Goal: Transaction & Acquisition: Purchase product/service

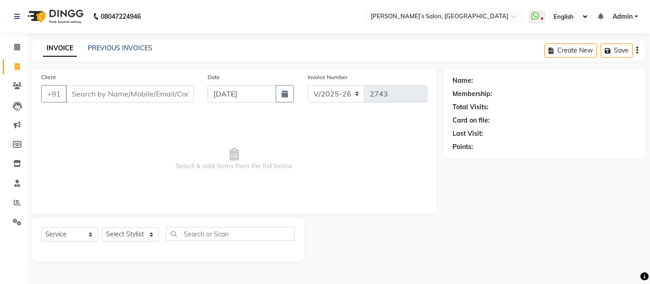
select select "5150"
select select "service"
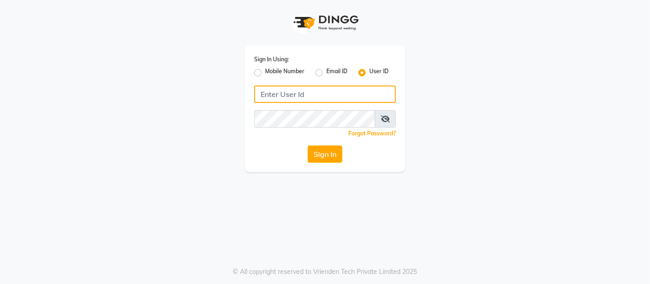
click at [334, 92] on input "Username" at bounding box center [325, 93] width 142 height 17
type input "akshaysalon"
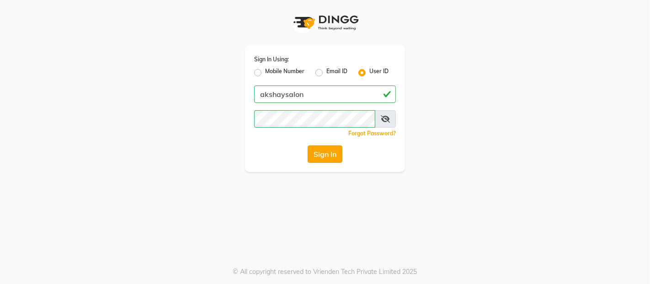
click at [332, 160] on button "Sign In" at bounding box center [324, 153] width 35 height 17
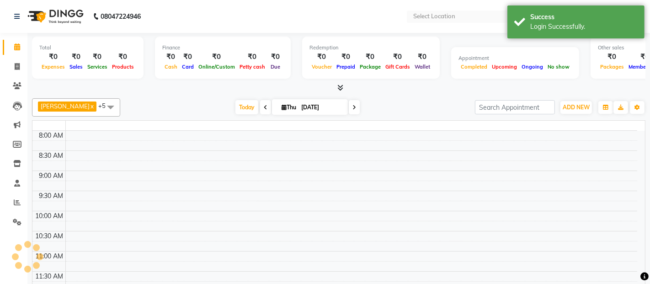
select select "en"
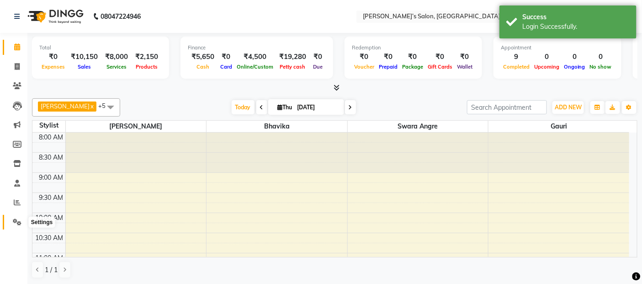
click at [18, 220] on icon at bounding box center [17, 221] width 9 height 7
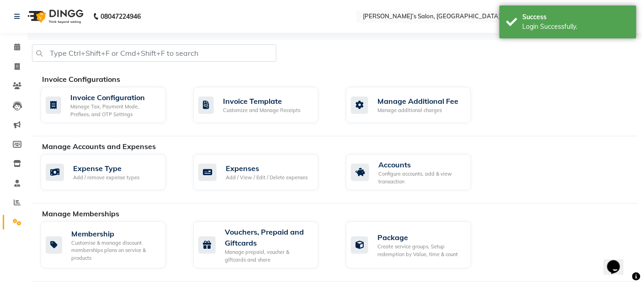
click at [517, 27] on div "Success Login Successfully." at bounding box center [567, 21] width 137 height 33
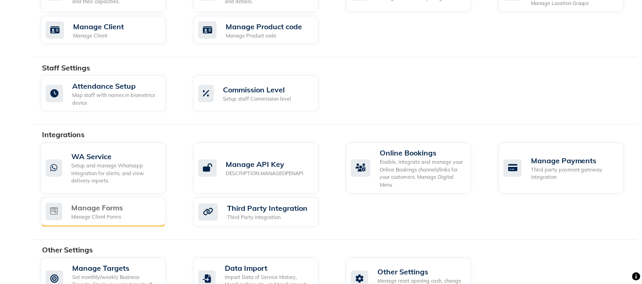
scroll to position [480, 0]
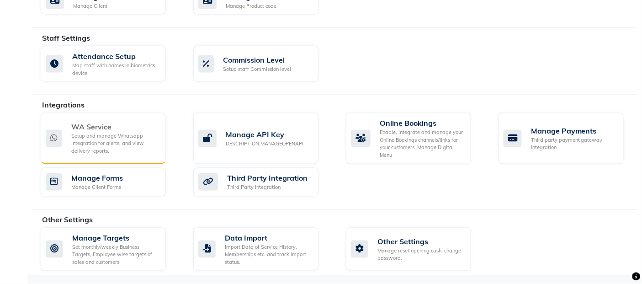
click at [91, 128] on div "WA Service" at bounding box center [114, 127] width 87 height 11
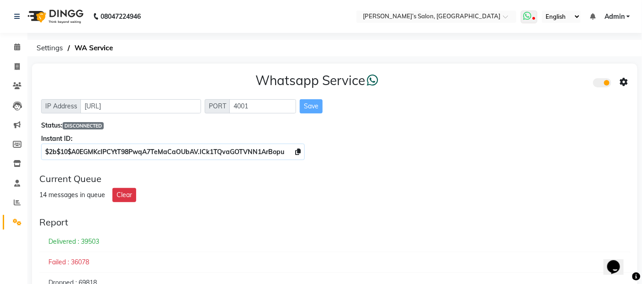
click at [531, 19] on icon at bounding box center [527, 15] width 8 height 9
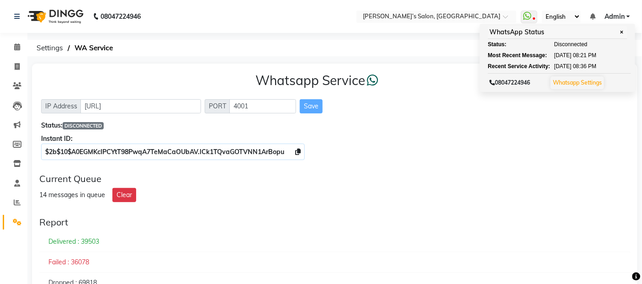
click at [474, 150] on div "$2b$10$A0EGMKcIPCYtT98PwqA7TeMaCaOUbAV.lCk1TQvaGOTVNN1ArBopu" at bounding box center [334, 152] width 587 height 10
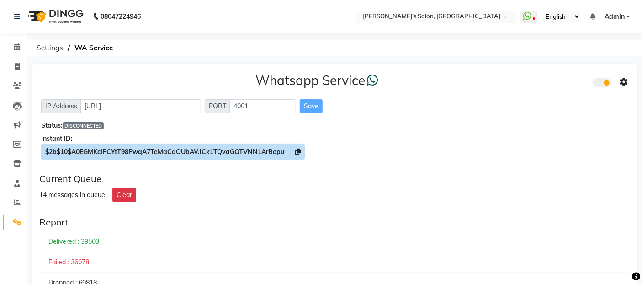
click at [298, 148] on span at bounding box center [297, 152] width 5 height 8
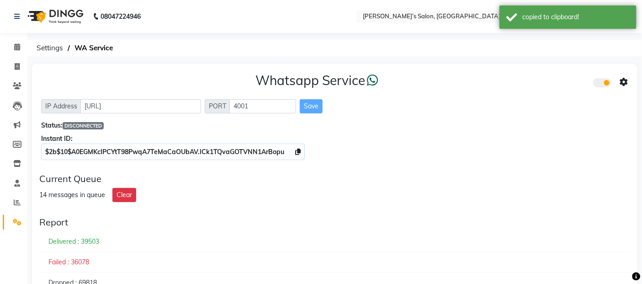
click at [623, 79] on icon at bounding box center [624, 82] width 8 height 8
click at [531, 66] on div "Whatsapp Settings Turn on Whatsapp for all customers" at bounding box center [558, 82] width 116 height 56
click at [624, 81] on icon at bounding box center [624, 82] width 8 height 8
click at [535, 69] on div "Whatsapp Settings" at bounding box center [558, 72] width 105 height 11
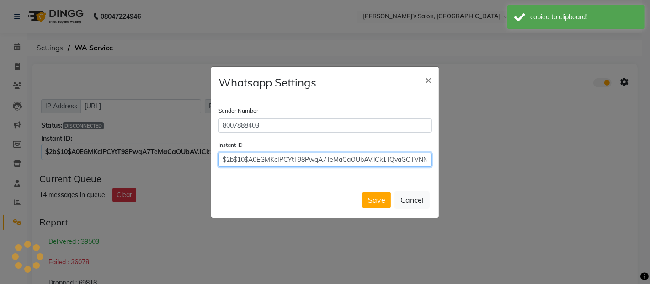
click at [313, 164] on input "$2b$10$A0EGMKcIPCYtT98PwqA7TeMaCaOUbAV.lCk1TQvaGOTVNN1ArBopu" at bounding box center [324, 160] width 213 height 14
paste input "$2b$10$A0EGMKcIPCYtT98PwqA7TeMaCaOUbAV.lCk1TQvaGOTVNN1ArBopu"
type input "$2b$10$A0EGMKcIPCYtT98PwqA7TeMaCaOUbAV.lCk1TQvaGOTVNN1ArBopu$2b$10$A0EGMKcIPCYt…"
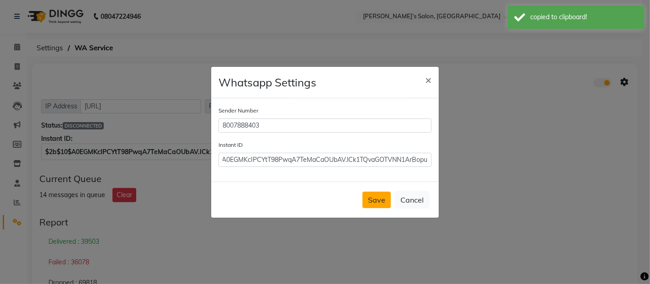
click at [372, 198] on button "Save" at bounding box center [376, 199] width 28 height 16
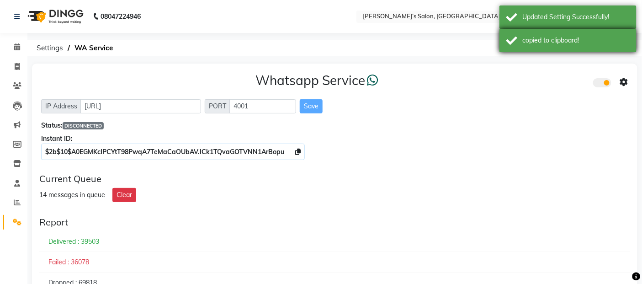
click at [551, 39] on div "copied to clipboard!" at bounding box center [575, 41] width 107 height 10
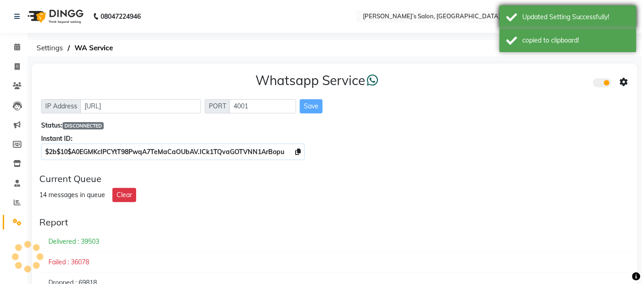
click at [541, 16] on div "Updated Setting Successfully!" at bounding box center [575, 17] width 107 height 10
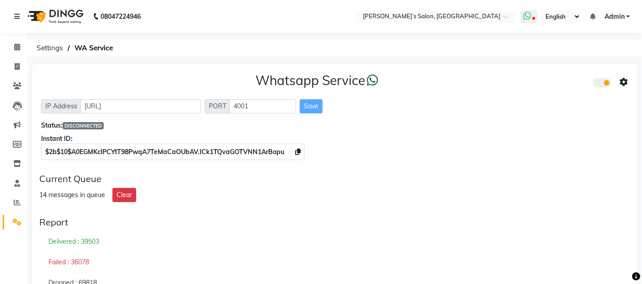
click at [534, 15] on span at bounding box center [529, 17] width 16 height 13
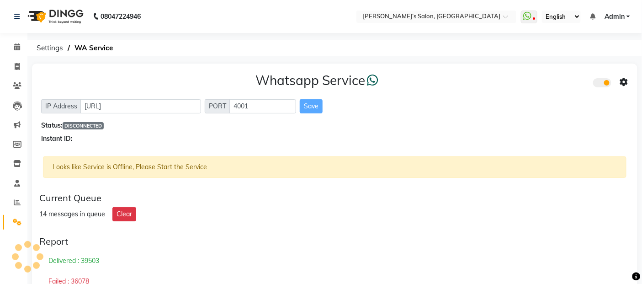
click at [608, 210] on div "14 messages in queue Clear" at bounding box center [334, 214] width 591 height 14
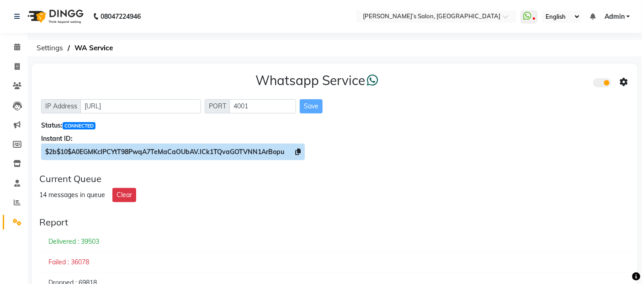
click at [298, 154] on icon at bounding box center [297, 151] width 5 height 6
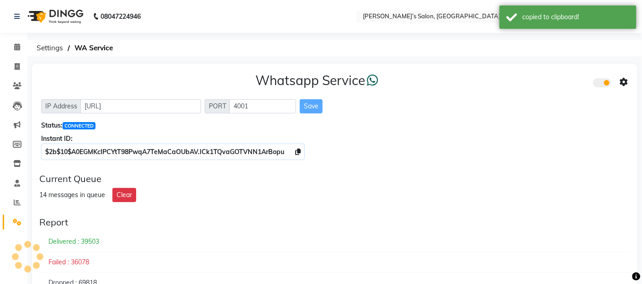
click at [621, 84] on icon at bounding box center [624, 82] width 8 height 8
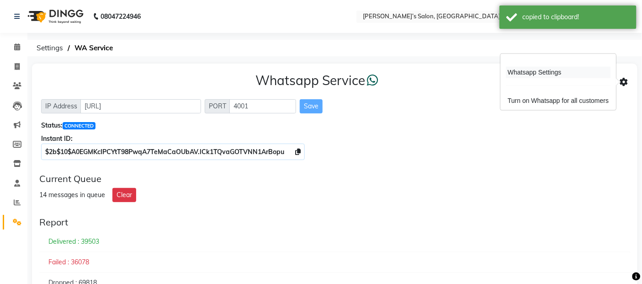
click at [513, 75] on div "Whatsapp Settings" at bounding box center [558, 72] width 105 height 11
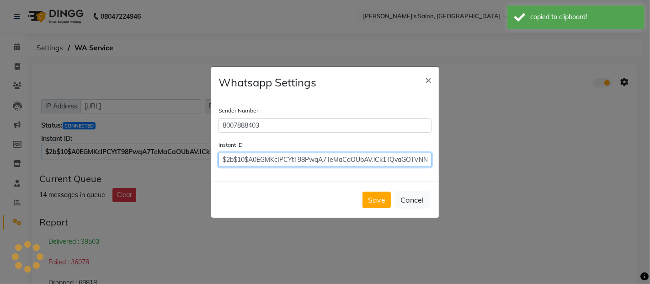
click at [352, 154] on input "$2b$10$A0EGMKcIPCYtT98PwqA7TeMaCaOUbAV.lCk1TQvaGOTVNN1ArBopu" at bounding box center [324, 160] width 213 height 14
paste input "$2b$10$A0EGMKcIPCYtT98PwqA7TeMaCaOUbAV.lCk1TQvaGOTVNN1ArBopu"
type input "$2b$10$A0EGMKcIPCYtT98PwqA7TeMaCaOUbAV.lCk1TQvaGOTVNN1ArBopu"
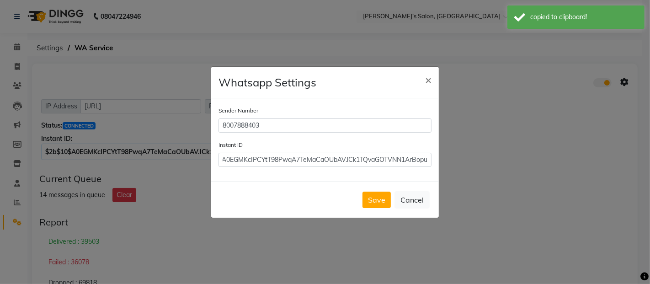
click at [399, 77] on div "Whatsapp Settings ×" at bounding box center [324, 83] width 227 height 32
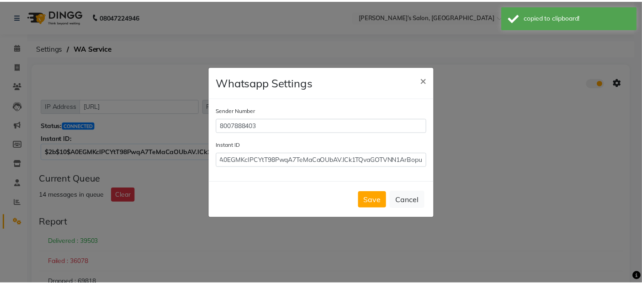
scroll to position [0, 0]
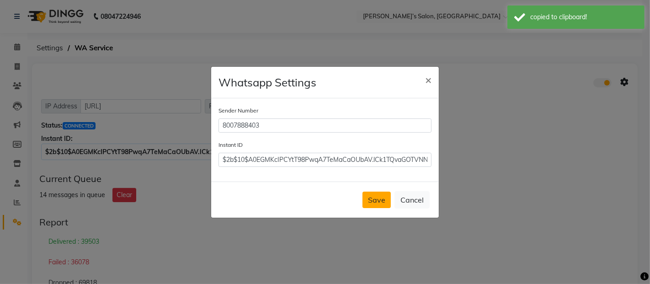
click at [368, 206] on button "Save" at bounding box center [376, 199] width 28 height 16
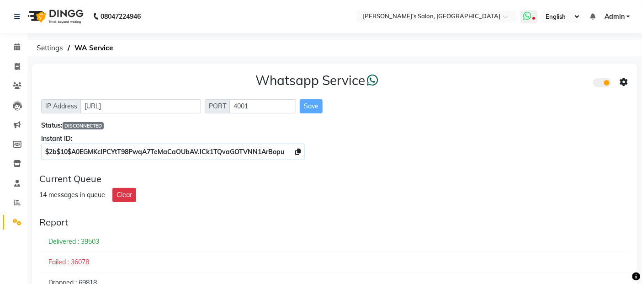
click at [532, 12] on span at bounding box center [529, 17] width 16 height 13
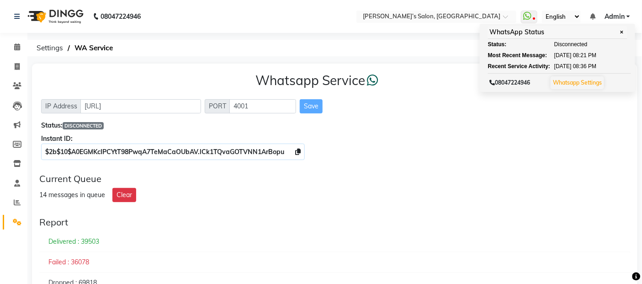
click at [412, 198] on div "14 messages in queue Clear" at bounding box center [334, 195] width 591 height 14
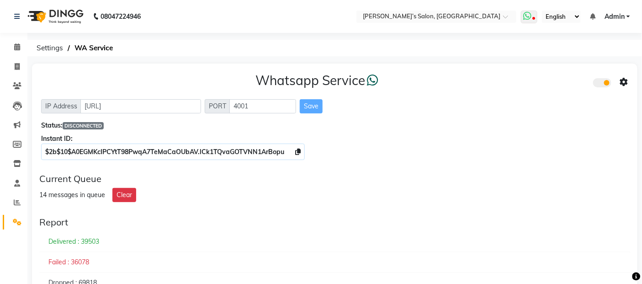
click at [527, 11] on icon at bounding box center [527, 15] width 8 height 9
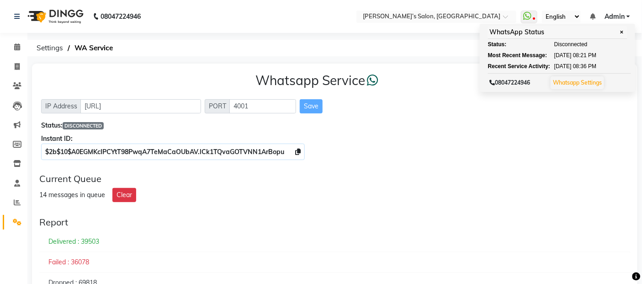
click at [394, 189] on div "14 messages in queue Clear" at bounding box center [334, 195] width 591 height 14
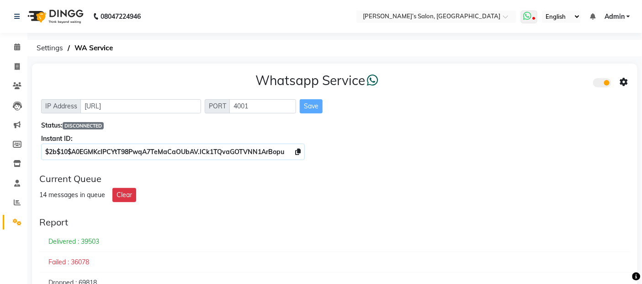
click at [529, 16] on icon at bounding box center [527, 15] width 8 height 9
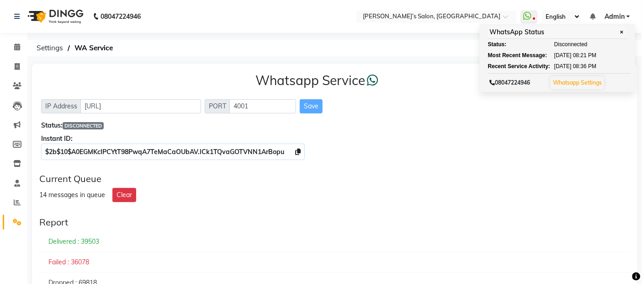
click at [423, 215] on div "Report Delivered : 39503 Failed : 36078 Dropped : 69818 New : 14" at bounding box center [335, 265] width 598 height 104
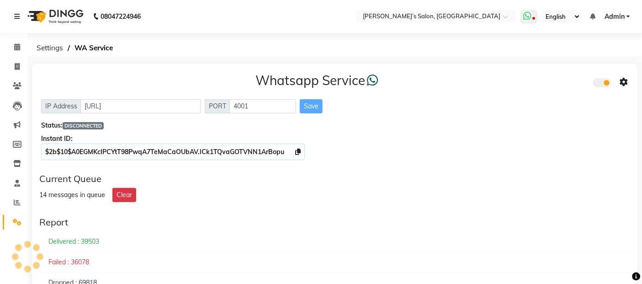
click at [529, 17] on icon at bounding box center [527, 15] width 8 height 9
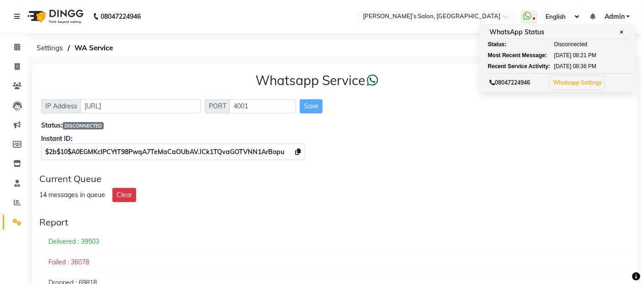
click at [432, 183] on div "Current Queue" at bounding box center [334, 178] width 591 height 11
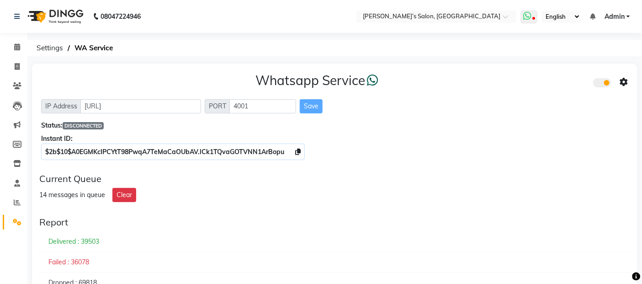
click at [531, 16] on icon at bounding box center [527, 15] width 8 height 9
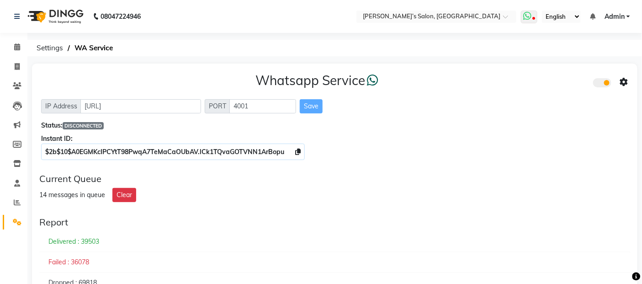
click at [530, 15] on icon at bounding box center [527, 15] width 8 height 9
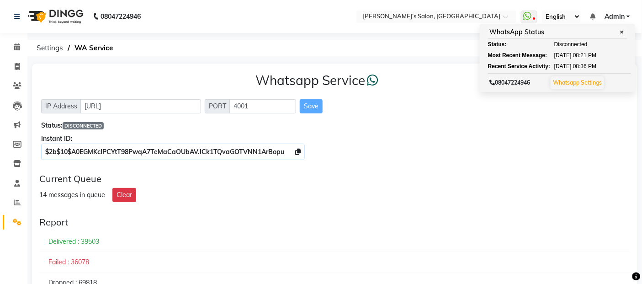
click at [454, 181] on div "Current Queue" at bounding box center [334, 178] width 591 height 11
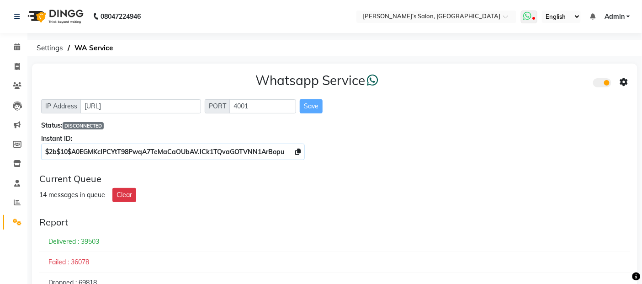
click at [528, 16] on icon at bounding box center [527, 15] width 8 height 9
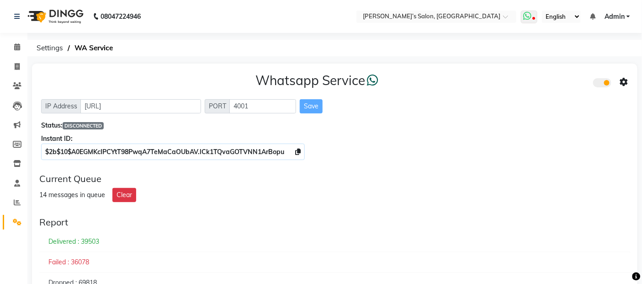
click at [530, 14] on icon at bounding box center [527, 15] width 8 height 9
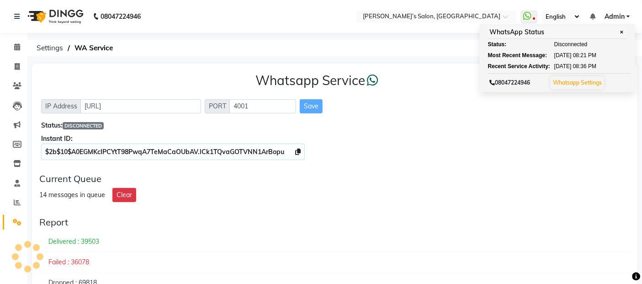
click at [455, 217] on div "Report" at bounding box center [334, 222] width 591 height 11
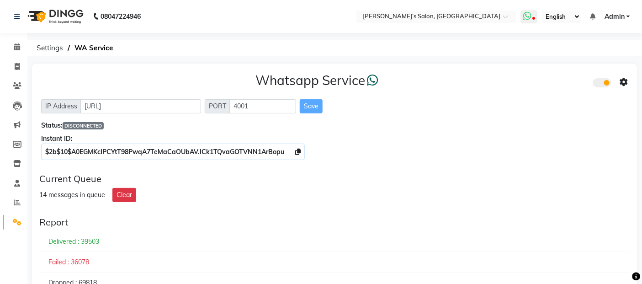
click at [533, 16] on span at bounding box center [529, 17] width 16 height 13
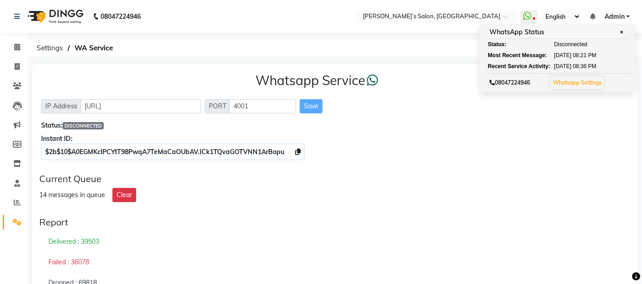
click at [449, 189] on div "14 messages in queue Clear" at bounding box center [334, 195] width 591 height 14
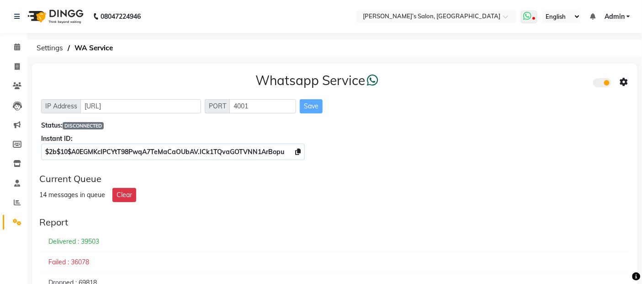
click at [529, 12] on icon at bounding box center [527, 15] width 8 height 9
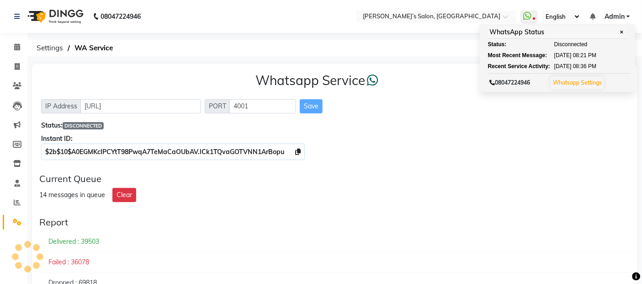
click at [474, 238] on div "Delivered : 39503" at bounding box center [334, 241] width 591 height 21
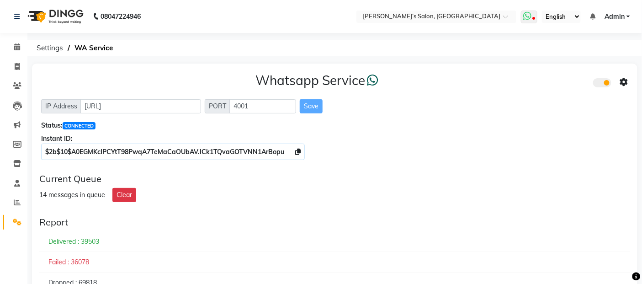
click at [529, 21] on span at bounding box center [529, 17] width 16 height 13
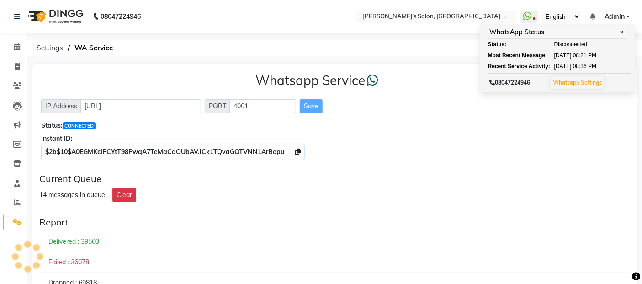
click at [459, 199] on div "14 messages in queue Clear" at bounding box center [334, 195] width 591 height 14
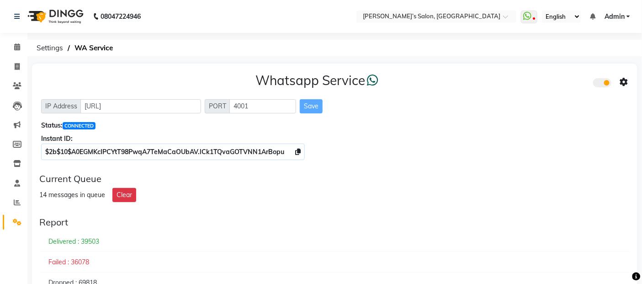
click at [615, 16] on span "Admin" at bounding box center [614, 17] width 20 height 10
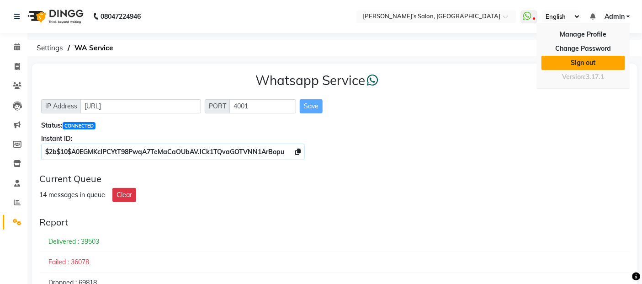
click at [572, 68] on link "Sign out" at bounding box center [583, 63] width 84 height 14
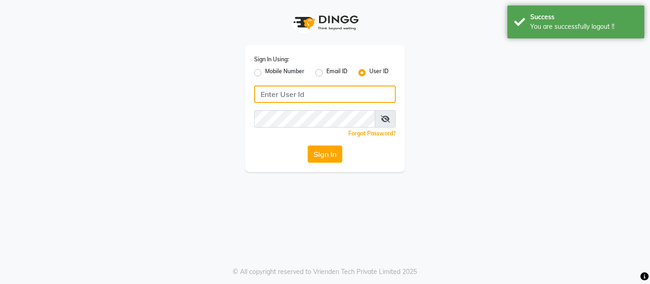
click at [326, 88] on input "Username" at bounding box center [325, 93] width 142 height 17
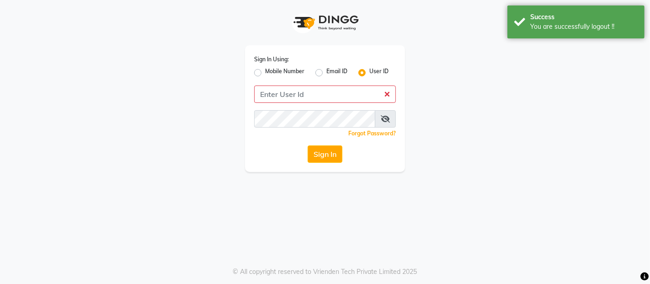
click at [326, 104] on div "Sign In Using: Mobile Number Email ID User ID Remember me Forgot Password? Sign…" at bounding box center [325, 108] width 160 height 127
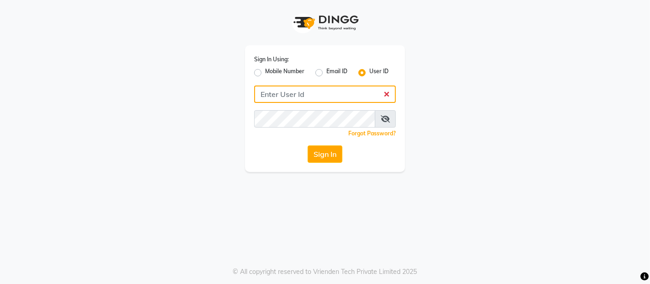
click at [331, 98] on input "Username" at bounding box center [325, 93] width 142 height 17
type input "a"
type input "akshaysalon"
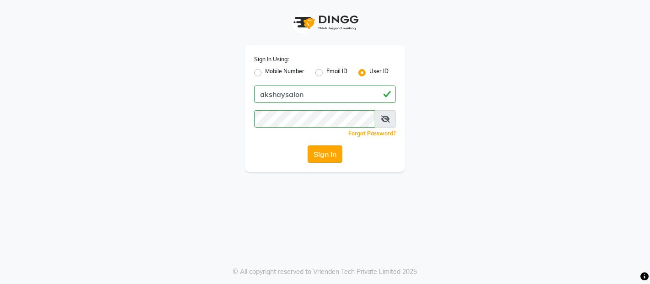
click at [325, 162] on button "Sign In" at bounding box center [324, 153] width 35 height 17
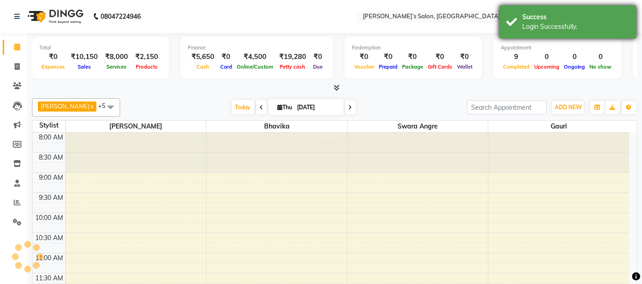
click at [558, 26] on div "Login Successfully." at bounding box center [575, 27] width 107 height 10
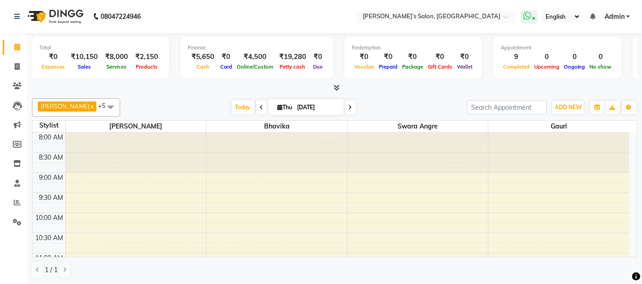
click at [526, 12] on icon at bounding box center [527, 15] width 8 height 9
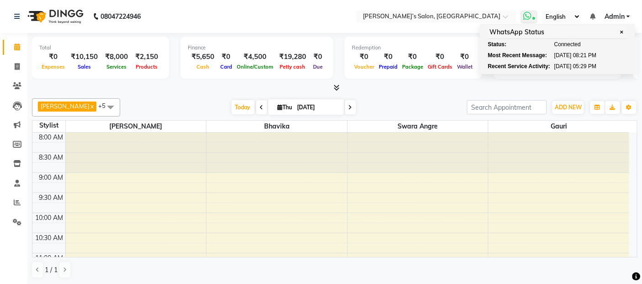
click at [527, 14] on icon at bounding box center [527, 15] width 8 height 9
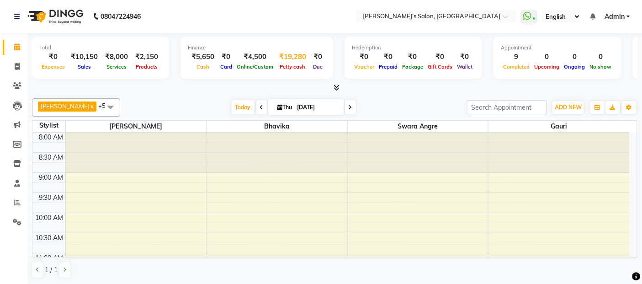
click at [294, 69] on span "Petty cash" at bounding box center [293, 66] width 30 height 6
select select "4053"
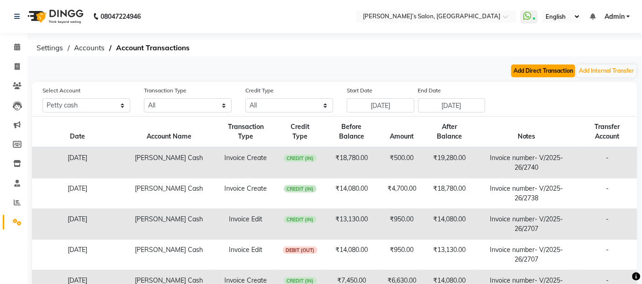
click at [559, 69] on button "Add Direct Transaction" at bounding box center [543, 70] width 64 height 13
select select "direct"
select select "4053"
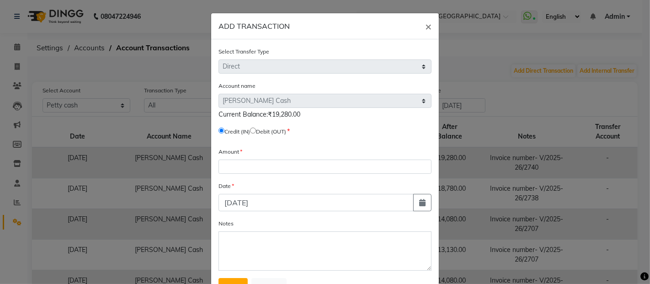
click at [256, 131] on input "radio" at bounding box center [253, 130] width 6 height 6
radio input "true"
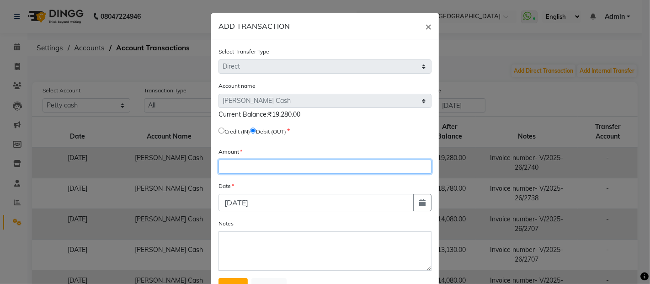
click at [249, 169] on input "number" at bounding box center [324, 166] width 213 height 14
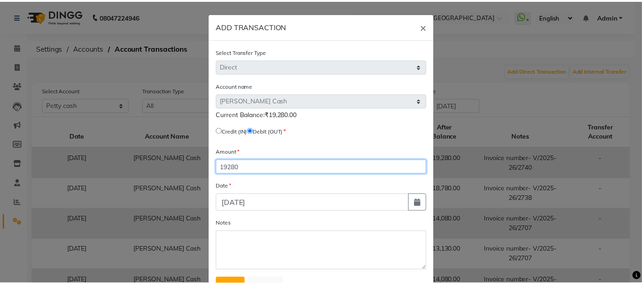
scroll to position [40, 0]
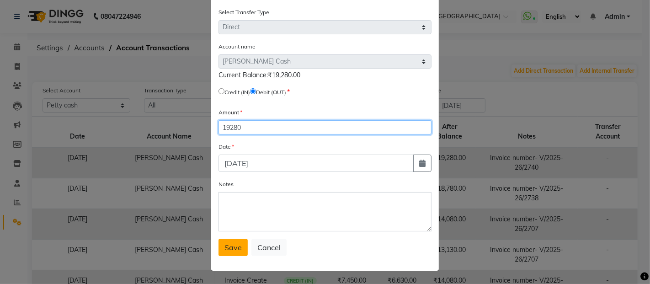
type input "19280"
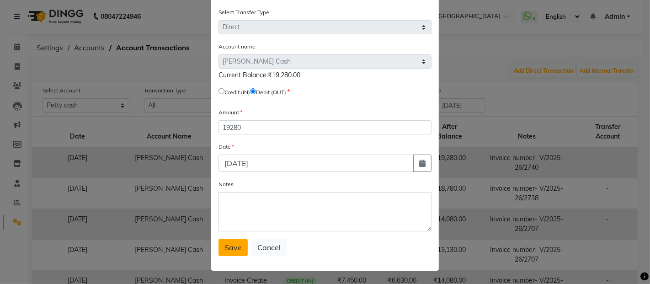
click at [240, 245] on button "Save" at bounding box center [232, 246] width 29 height 17
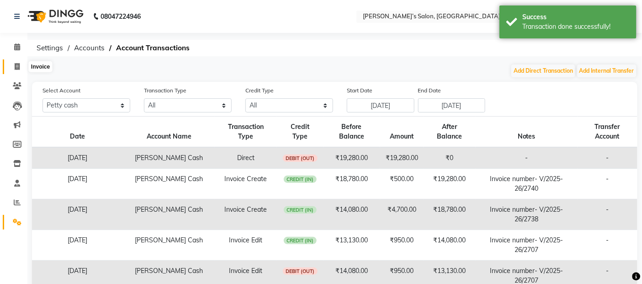
click at [15, 69] on icon at bounding box center [17, 66] width 5 height 7
select select "5150"
select select "service"
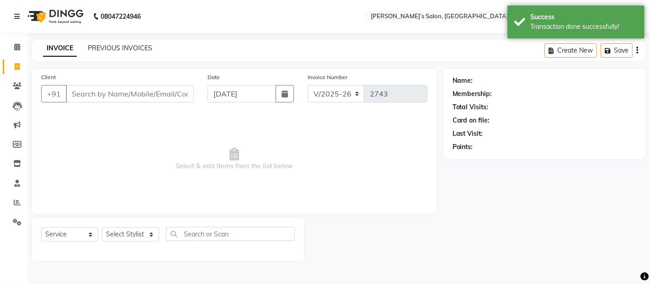
click at [93, 88] on input "Client" at bounding box center [130, 93] width 128 height 17
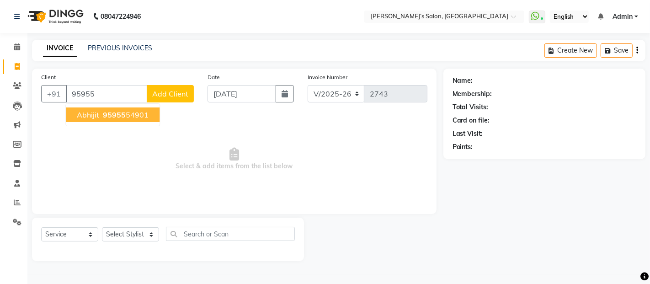
click at [87, 116] on span "Abhijit" at bounding box center [88, 114] width 22 height 9
type input "9595554901"
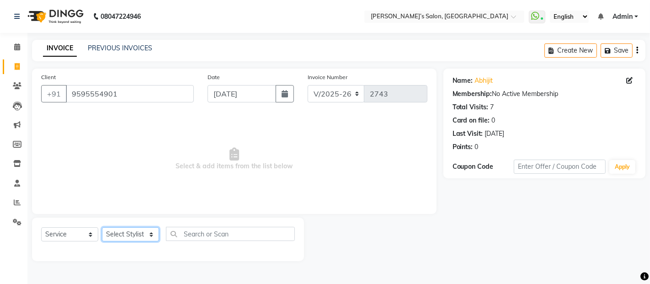
click at [128, 239] on select "Select Stylist [PERSON_NAME] [PERSON_NAME] Akshay [PERSON_NAME] ANAS [PERSON_NA…" at bounding box center [130, 234] width 57 height 14
select select "68504"
click at [102, 227] on select "Select Stylist [PERSON_NAME] [PERSON_NAME] Akshay [PERSON_NAME] ANAS [PERSON_NA…" at bounding box center [130, 234] width 57 height 14
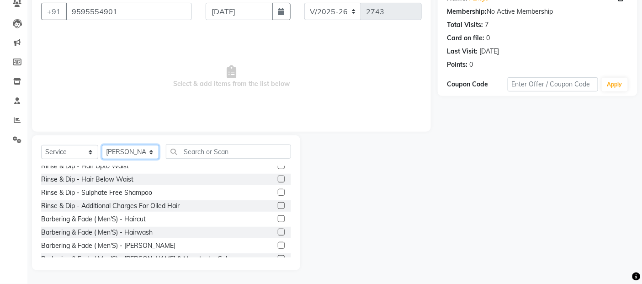
scroll to position [101, 0]
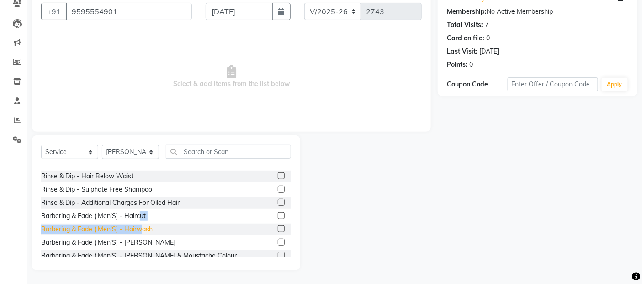
click at [140, 224] on div "Cut & Flip [[DEMOGRAPHIC_DATA] ] - Hair Cut - Premier Stylist Cut & Flip [[DEMO…" at bounding box center [166, 211] width 250 height 91
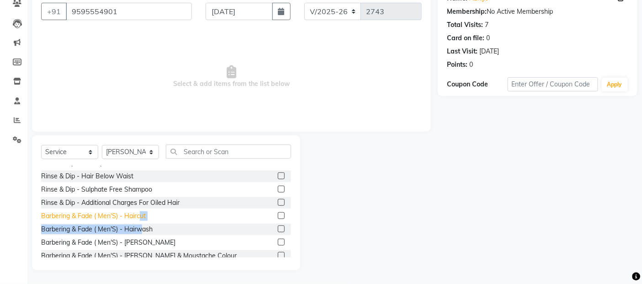
click at [144, 217] on div "Barbering & Fade ( Men'S) - Haircut" at bounding box center [93, 216] width 105 height 10
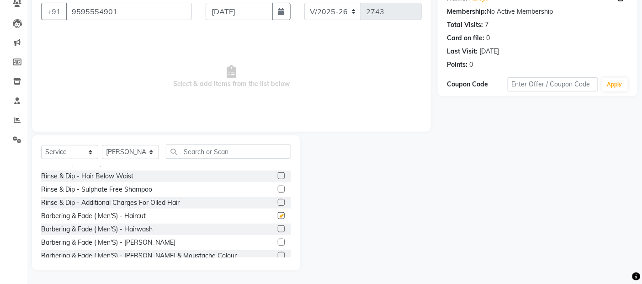
checkbox input "false"
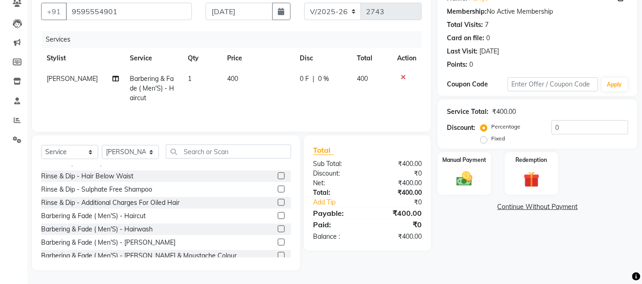
drag, startPoint x: 266, startPoint y: 96, endPoint x: 236, endPoint y: 90, distance: 30.7
click at [262, 95] on td "400" at bounding box center [258, 89] width 73 height 40
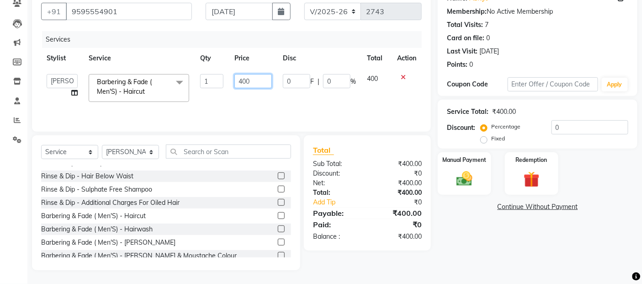
click at [268, 85] on input "400" at bounding box center [252, 81] width 37 height 14
type input "4"
type input "500"
click at [453, 180] on img at bounding box center [464, 178] width 27 height 19
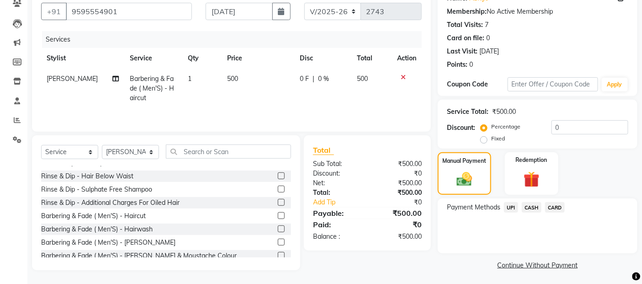
click at [517, 206] on span "UPI" at bounding box center [511, 207] width 14 height 11
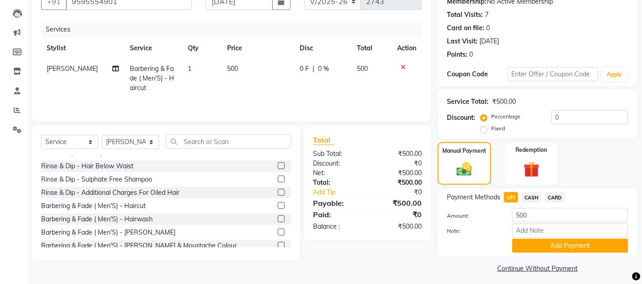
scroll to position [98, 0]
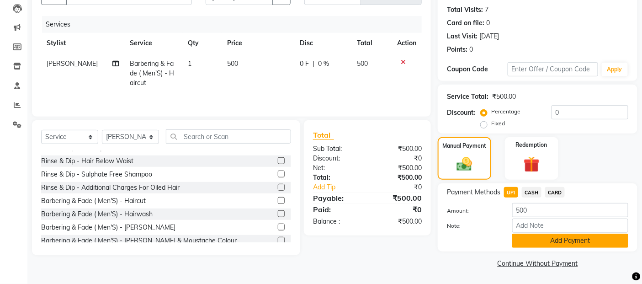
click at [533, 236] on button "Add Payment" at bounding box center [570, 240] width 116 height 14
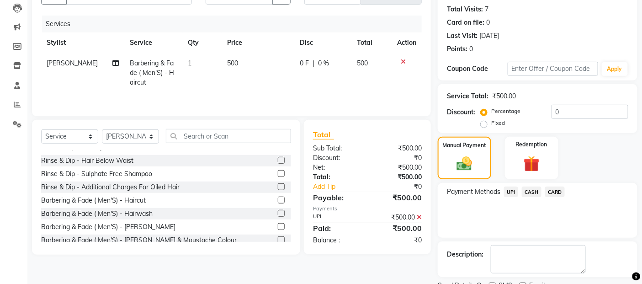
scroll to position [136, 0]
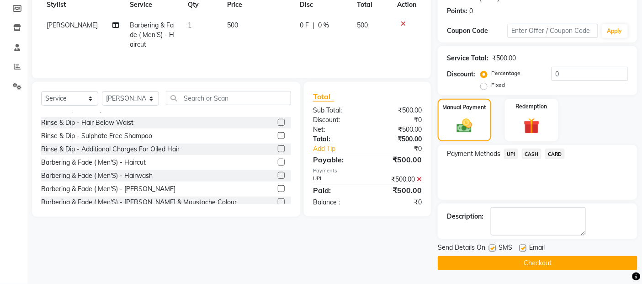
click at [535, 265] on button "Checkout" at bounding box center [538, 263] width 200 height 14
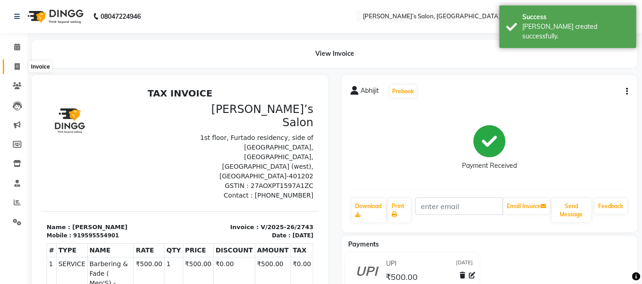
click at [19, 69] on icon at bounding box center [17, 66] width 5 height 7
select select "5150"
select select "service"
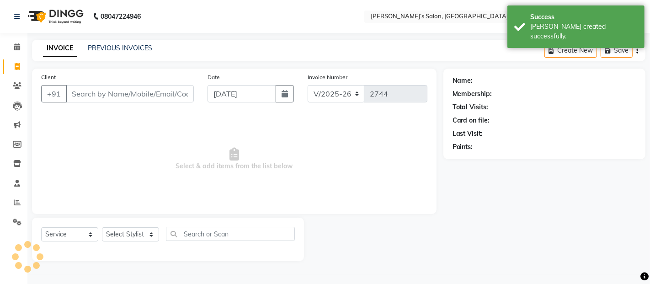
click at [91, 95] on input "Client" at bounding box center [130, 93] width 128 height 17
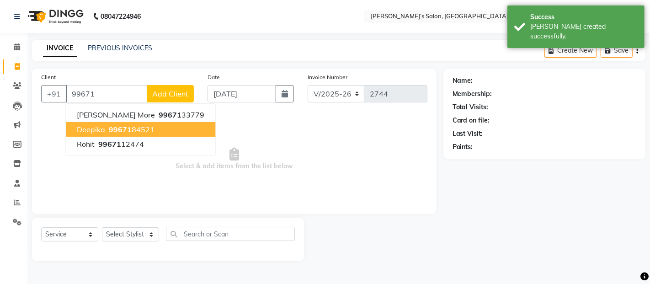
click at [89, 128] on span "Deepika" at bounding box center [91, 129] width 28 height 9
type input "9967184521"
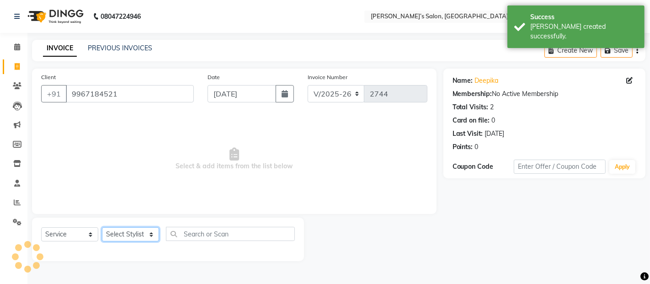
click at [133, 229] on select "Select Stylist [PERSON_NAME] [PERSON_NAME] Akshay [PERSON_NAME] ANAS [PERSON_NA…" at bounding box center [130, 234] width 57 height 14
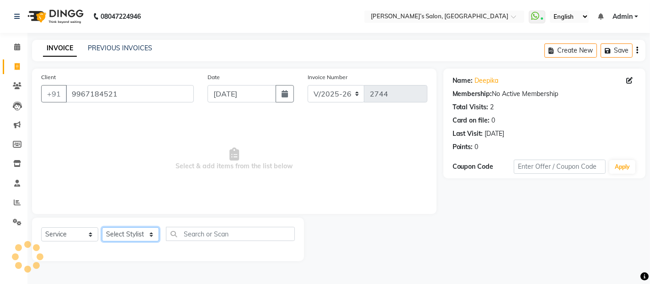
select select "33170"
click at [102, 227] on select "Select Stylist [PERSON_NAME] [PERSON_NAME] Akshay [PERSON_NAME] ANAS [PERSON_NA…" at bounding box center [130, 234] width 57 height 14
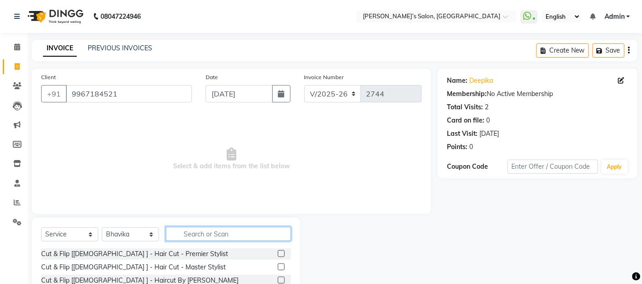
click at [181, 234] on input "text" at bounding box center [228, 234] width 125 height 14
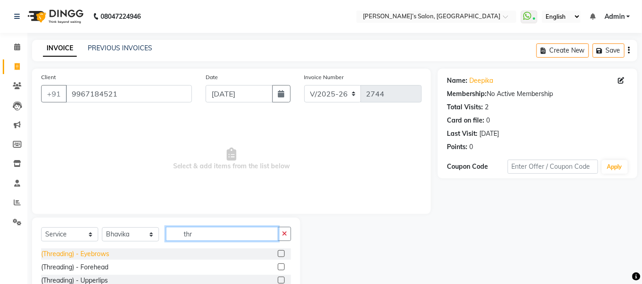
type input "thr"
click at [81, 257] on div "(Threading) - Eyebrows" at bounding box center [75, 254] width 68 height 10
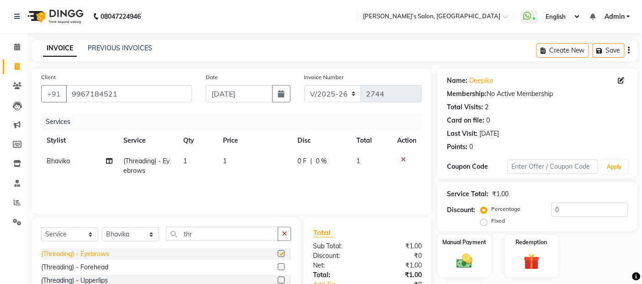
checkbox input "false"
click at [75, 281] on div "(Threading) - Upperlips" at bounding box center [74, 280] width 67 height 10
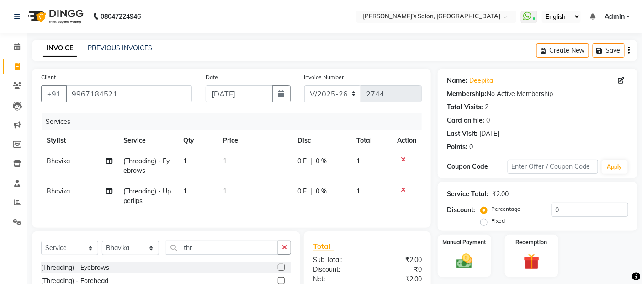
checkbox input "false"
click at [258, 165] on td "1" at bounding box center [254, 166] width 75 height 30
select select "33170"
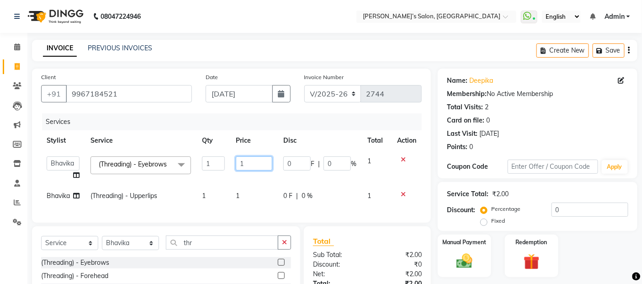
drag, startPoint x: 258, startPoint y: 165, endPoint x: 267, endPoint y: 169, distance: 10.2
click at [258, 165] on input "1" at bounding box center [254, 163] width 37 height 14
type input "80"
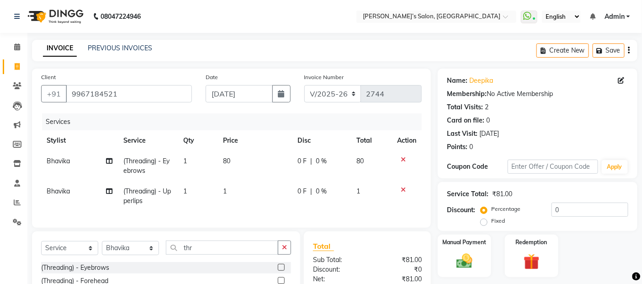
click at [263, 197] on td "1" at bounding box center [254, 196] width 75 height 30
select select "33170"
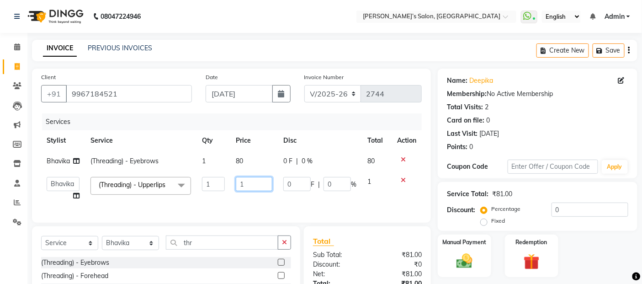
click at [263, 190] on input "1" at bounding box center [254, 184] width 37 height 14
type input "50"
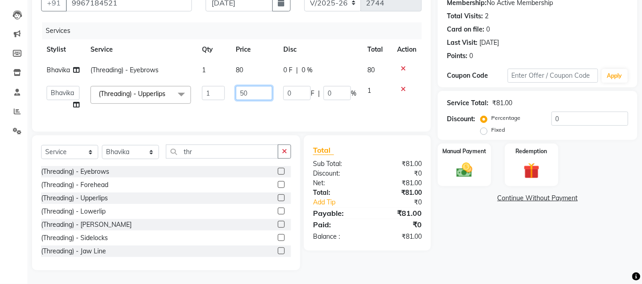
scroll to position [98, 0]
click at [458, 163] on img at bounding box center [464, 169] width 27 height 19
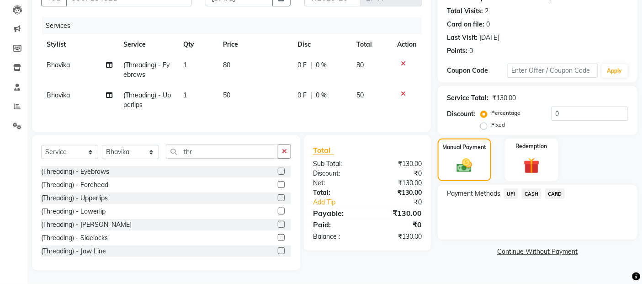
click at [515, 192] on span "UPI" at bounding box center [511, 193] width 14 height 11
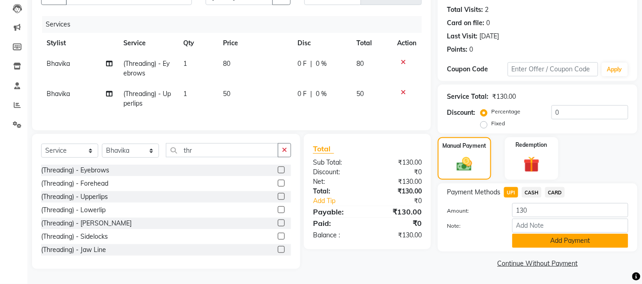
click at [520, 238] on button "Add Payment" at bounding box center [570, 240] width 116 height 14
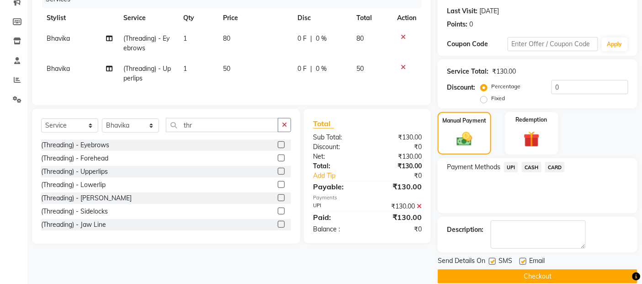
scroll to position [136, 0]
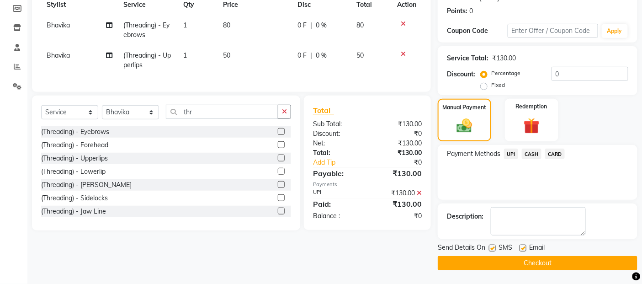
click at [518, 258] on button "Checkout" at bounding box center [538, 263] width 200 height 14
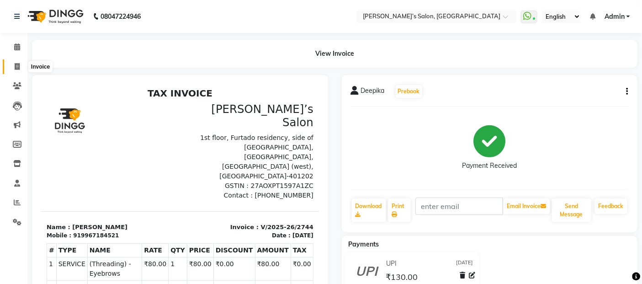
click at [9, 65] on span at bounding box center [17, 67] width 16 height 11
select select "service"
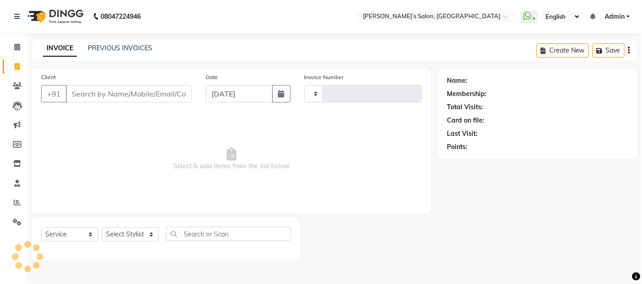
type input "2745"
select select "5150"
click at [125, 101] on input "Client" at bounding box center [130, 93] width 128 height 17
click at [125, 85] on input "Client" at bounding box center [130, 93] width 128 height 17
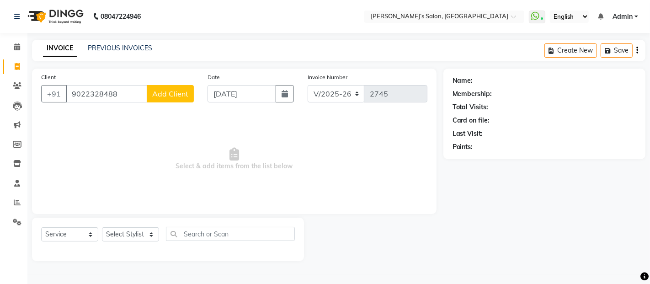
type input "9022328488"
click at [152, 90] on button "Add Client" at bounding box center [170, 93] width 47 height 17
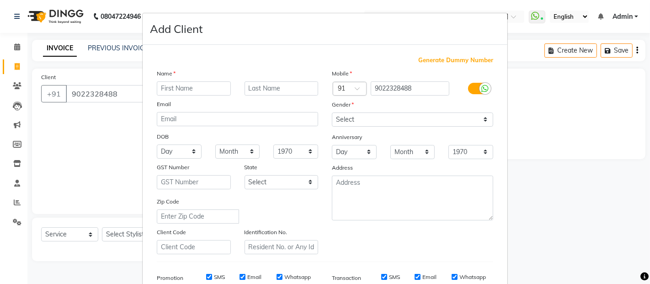
click at [160, 89] on input "text" at bounding box center [194, 88] width 74 height 14
type input "[PERSON_NAME]"
click at [244, 88] on input "text" at bounding box center [281, 88] width 74 height 14
type input "Patil"
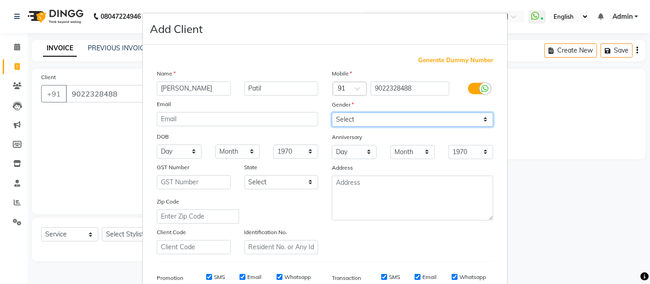
click at [332, 115] on select "Select [DEMOGRAPHIC_DATA] [DEMOGRAPHIC_DATA] Other Prefer Not To Say" at bounding box center [412, 119] width 161 height 14
select select "[DEMOGRAPHIC_DATA]"
click at [332, 112] on select "Select [DEMOGRAPHIC_DATA] [DEMOGRAPHIC_DATA] Other Prefer Not To Say" at bounding box center [412, 119] width 161 height 14
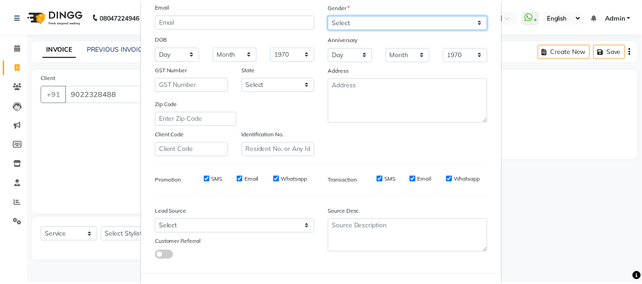
scroll to position [138, 0]
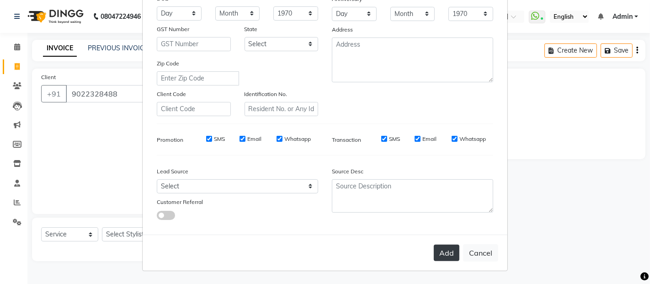
click at [455, 251] on button "Add" at bounding box center [447, 252] width 26 height 16
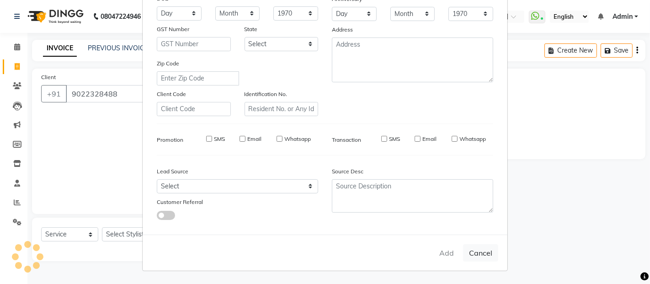
select select
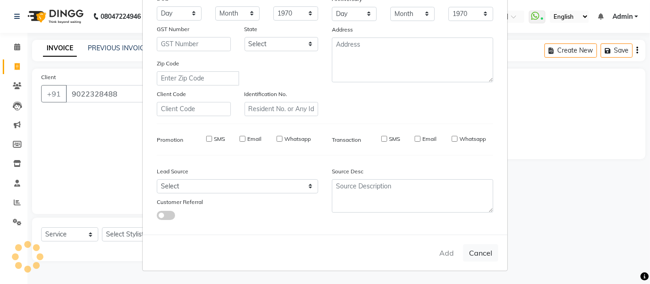
select select
checkbox input "false"
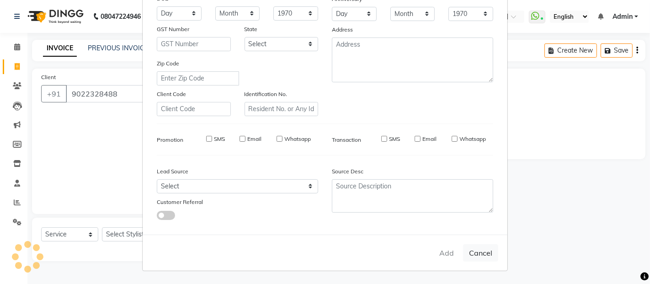
checkbox input "false"
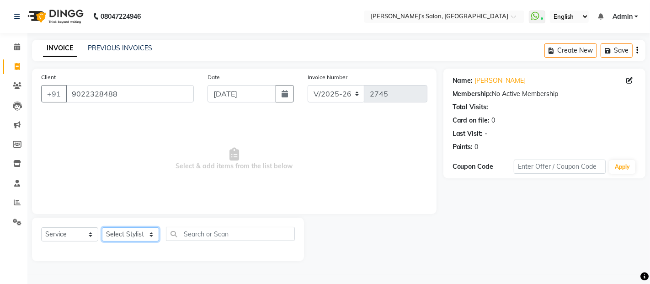
click at [126, 239] on select "Select Stylist [PERSON_NAME] [PERSON_NAME] Akshay [PERSON_NAME] ANAS [PERSON_NA…" at bounding box center [130, 234] width 57 height 14
click at [122, 231] on select "Select Stylist [PERSON_NAME] [PERSON_NAME] Akshay [PERSON_NAME] ANAS [PERSON_NA…" at bounding box center [130, 234] width 57 height 14
select select "33173"
click at [102, 227] on select "Select Stylist [PERSON_NAME] [PERSON_NAME] Akshay [PERSON_NAME] ANAS [PERSON_NA…" at bounding box center [130, 234] width 57 height 14
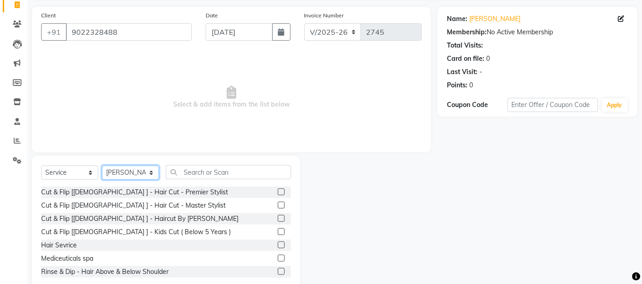
scroll to position [82, 0]
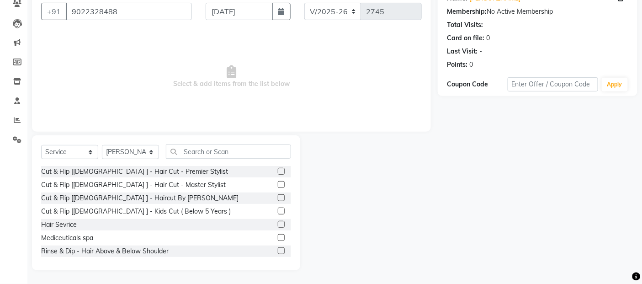
click at [108, 169] on div "Cut & Flip [[DEMOGRAPHIC_DATA] ] - Hair Cut - Premier Stylist" at bounding box center [134, 172] width 187 height 10
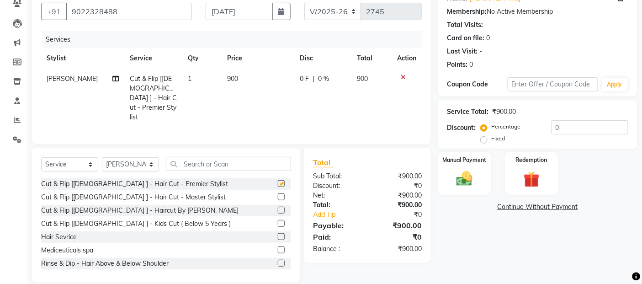
checkbox input "false"
click at [246, 90] on td "900" at bounding box center [258, 98] width 73 height 59
select select "33173"
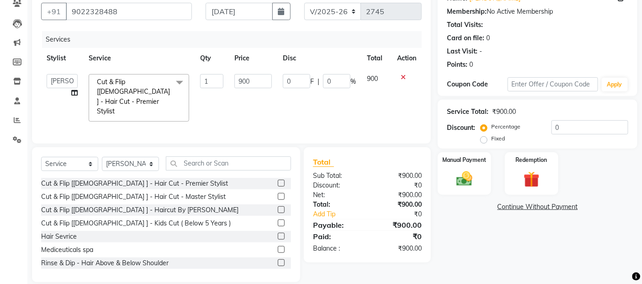
click at [403, 79] on icon at bounding box center [403, 77] width 5 height 6
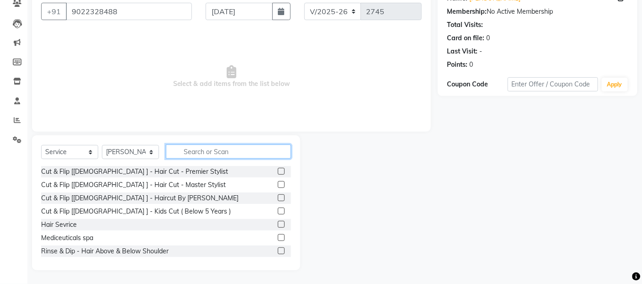
click at [250, 157] on input "text" at bounding box center [228, 151] width 125 height 14
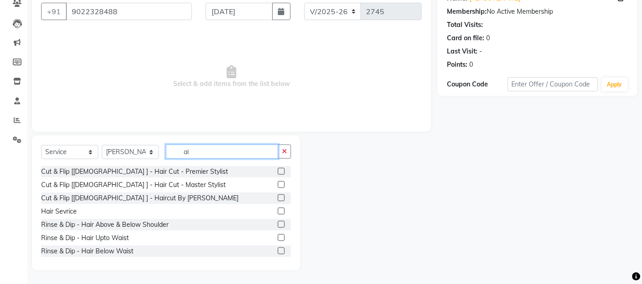
type input "a"
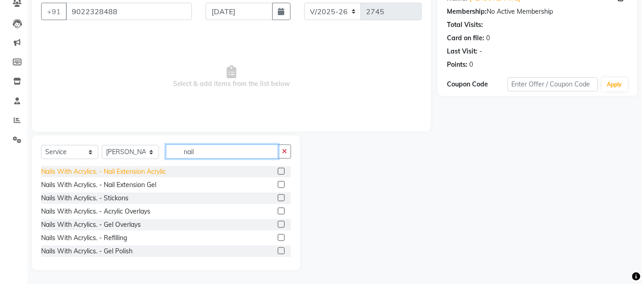
type input "nail"
click at [156, 170] on div "Nails With Acrylics. - Nail Extension Acrylic" at bounding box center [103, 172] width 125 height 10
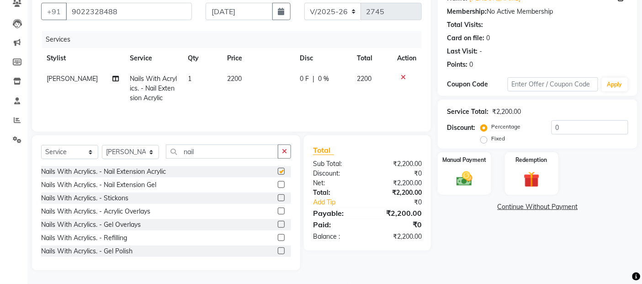
checkbox input "false"
click at [256, 79] on td "2200" at bounding box center [258, 89] width 73 height 40
select select "33173"
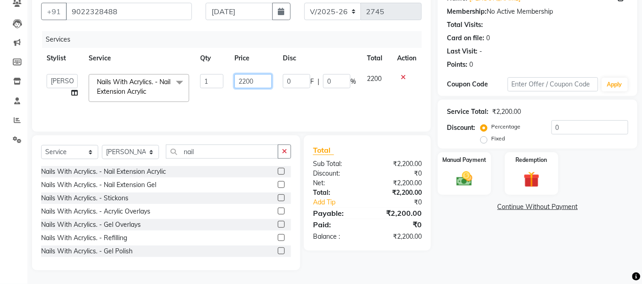
click at [256, 79] on input "2200" at bounding box center [252, 81] width 37 height 14
type input "2"
type input "3"
type input "1500"
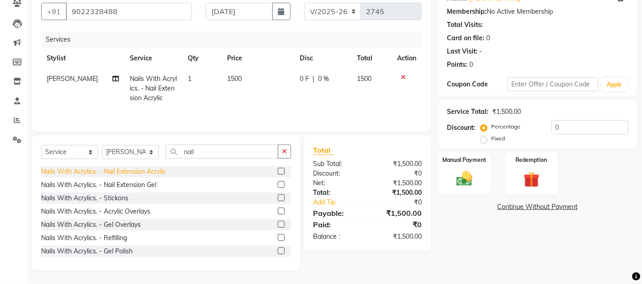
click at [157, 173] on div "Nails With Acrylics. - Nail Extension Acrylic" at bounding box center [103, 172] width 125 height 10
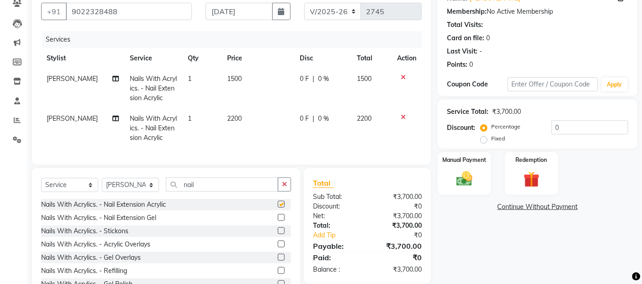
checkbox input "false"
click at [248, 125] on td "2200" at bounding box center [258, 128] width 73 height 40
select select "33173"
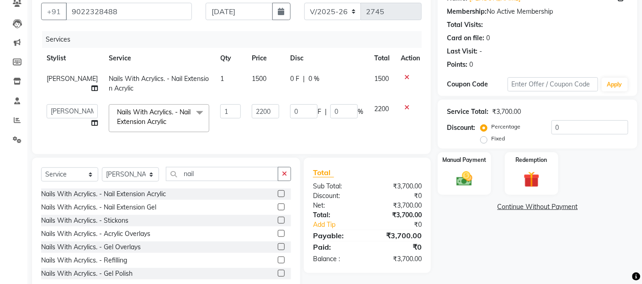
click at [273, 109] on td "2200" at bounding box center [265, 118] width 38 height 39
click at [262, 113] on input "2200" at bounding box center [265, 111] width 27 height 14
type input "2"
type input "2000"
click at [478, 182] on div "Manual Payment" at bounding box center [464, 173] width 55 height 45
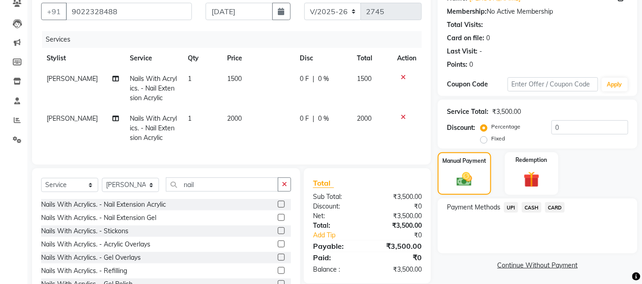
click at [508, 208] on span "UPI" at bounding box center [511, 207] width 14 height 11
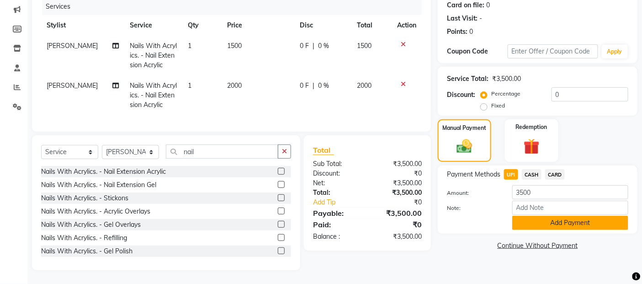
click at [523, 217] on button "Add Payment" at bounding box center [570, 223] width 116 height 14
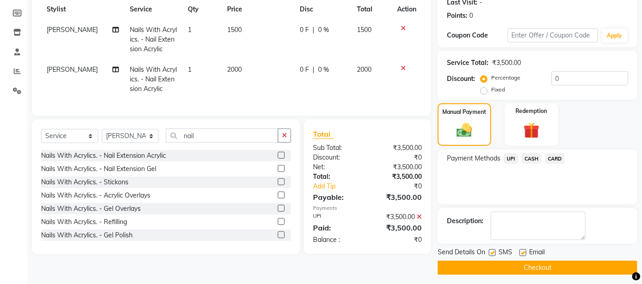
scroll to position [136, 0]
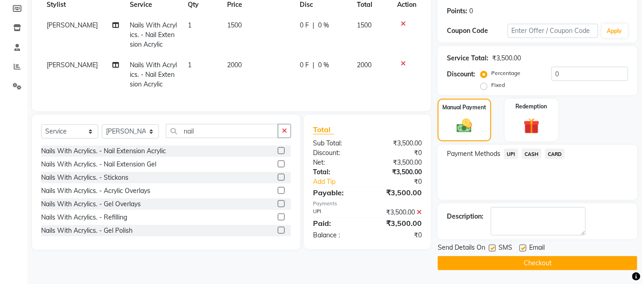
click at [507, 257] on button "Checkout" at bounding box center [538, 263] width 200 height 14
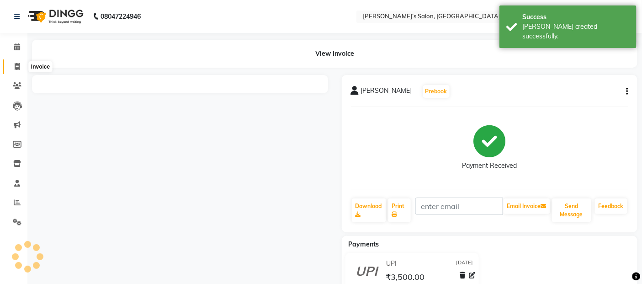
click at [11, 66] on span at bounding box center [17, 67] width 16 height 11
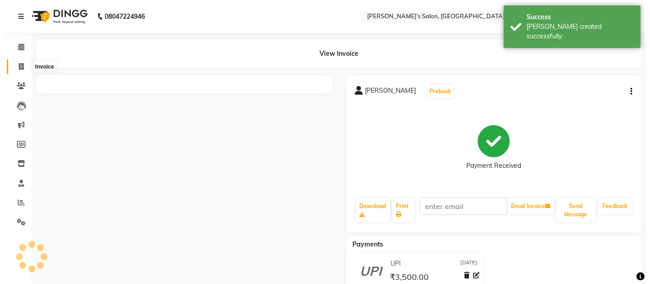
select select "5150"
select select "service"
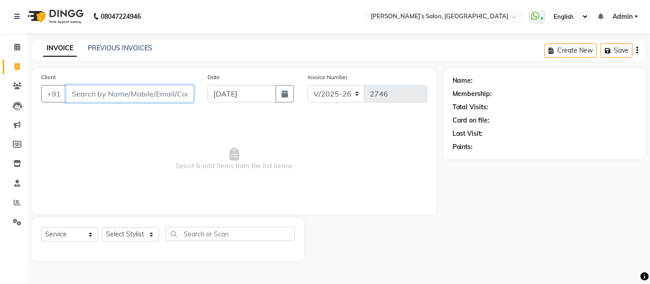
click at [158, 102] on input "Client" at bounding box center [130, 93] width 128 height 17
click at [165, 95] on input "Client" at bounding box center [130, 93] width 128 height 17
click at [134, 91] on input "Client" at bounding box center [130, 93] width 128 height 17
click at [89, 98] on input "Client" at bounding box center [130, 93] width 128 height 17
type input "8857926465"
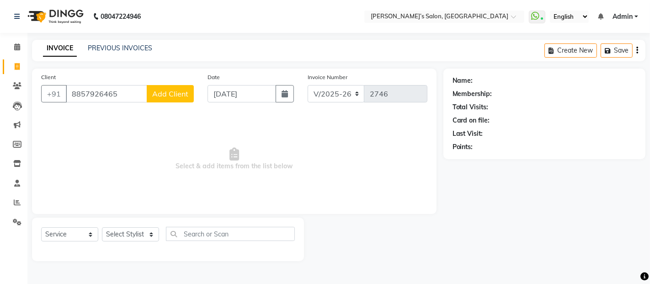
click at [149, 98] on button "Add Client" at bounding box center [170, 93] width 47 height 17
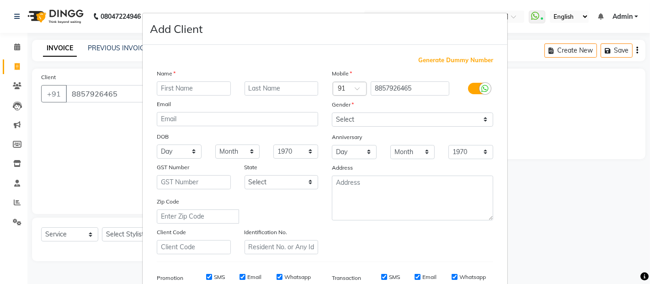
click at [190, 84] on input "text" at bounding box center [194, 88] width 74 height 14
click at [191, 86] on input "text" at bounding box center [194, 88] width 74 height 14
type input "c"
type input "[PERSON_NAME]"
click at [273, 87] on input "text" at bounding box center [281, 88] width 74 height 14
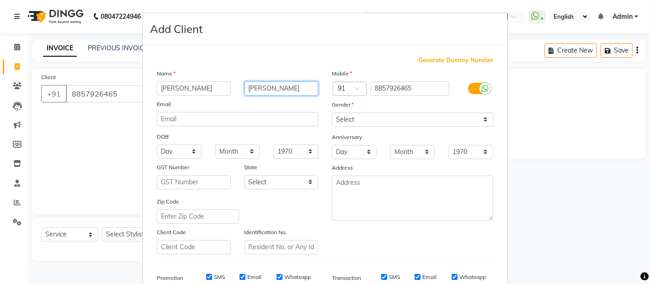
type input "[PERSON_NAME]"
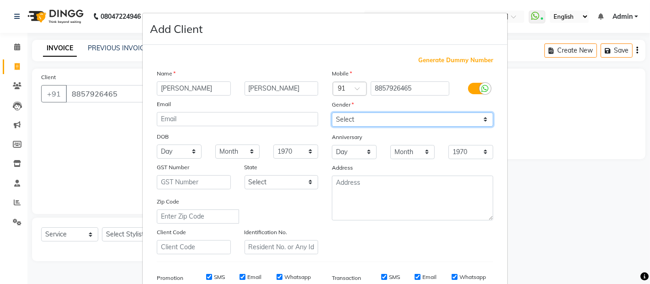
click at [344, 120] on select "Select [DEMOGRAPHIC_DATA] [DEMOGRAPHIC_DATA] Other Prefer Not To Say" at bounding box center [412, 119] width 161 height 14
click at [332, 112] on select "Select [DEMOGRAPHIC_DATA] [DEMOGRAPHIC_DATA] Other Prefer Not To Say" at bounding box center [412, 119] width 161 height 14
click at [369, 116] on select "Select [DEMOGRAPHIC_DATA] [DEMOGRAPHIC_DATA] Other Prefer Not To Say" at bounding box center [412, 119] width 161 height 14
click at [332, 112] on select "Select [DEMOGRAPHIC_DATA] [DEMOGRAPHIC_DATA] Other Prefer Not To Say" at bounding box center [412, 119] width 161 height 14
click at [366, 119] on select "Select [DEMOGRAPHIC_DATA] [DEMOGRAPHIC_DATA] Other Prefer Not To Say" at bounding box center [412, 119] width 161 height 14
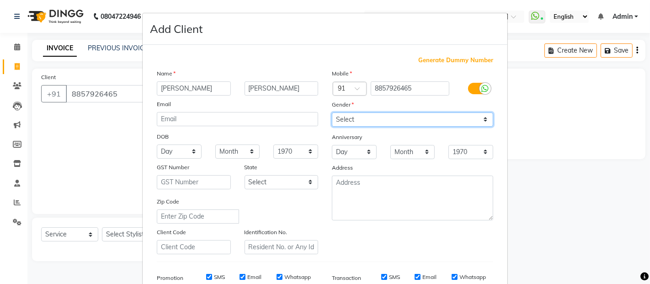
select select "[DEMOGRAPHIC_DATA]"
click at [332, 112] on select "Select [DEMOGRAPHIC_DATA] [DEMOGRAPHIC_DATA] Other Prefer Not To Say" at bounding box center [412, 119] width 161 height 14
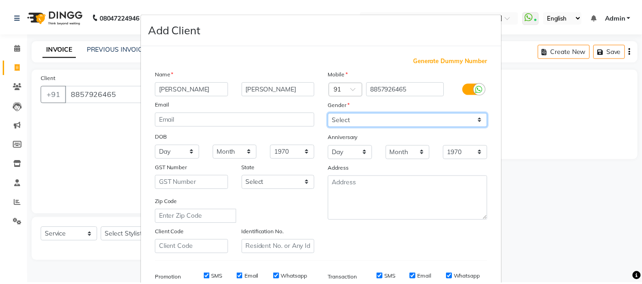
scroll to position [138, 0]
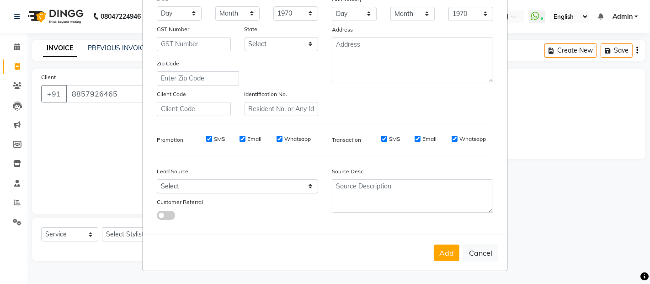
click at [446, 262] on div "Add Cancel" at bounding box center [325, 252] width 365 height 36
click at [449, 248] on button "Add" at bounding box center [447, 252] width 26 height 16
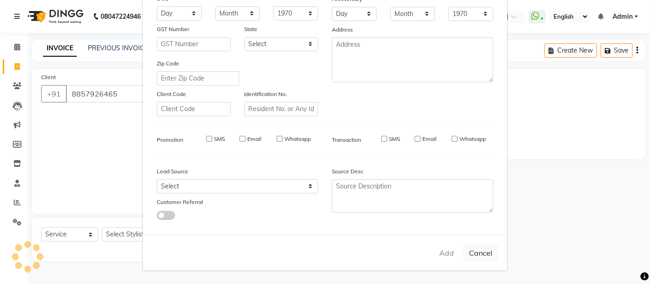
select select
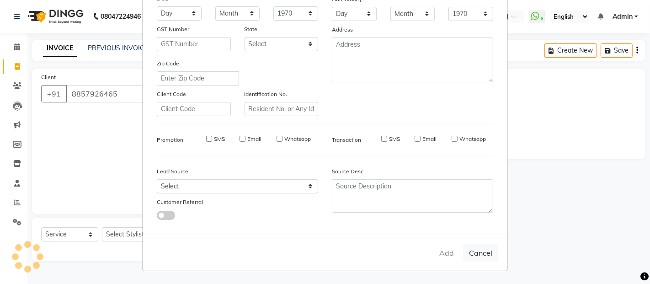
select select
checkbox input "false"
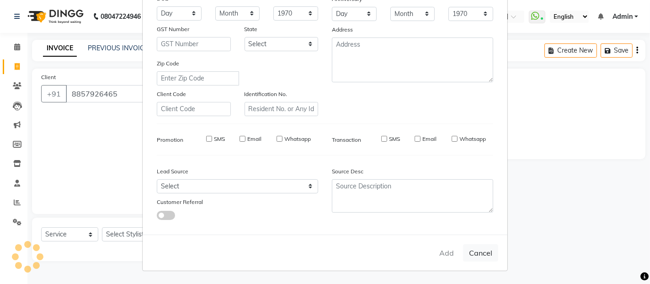
checkbox input "false"
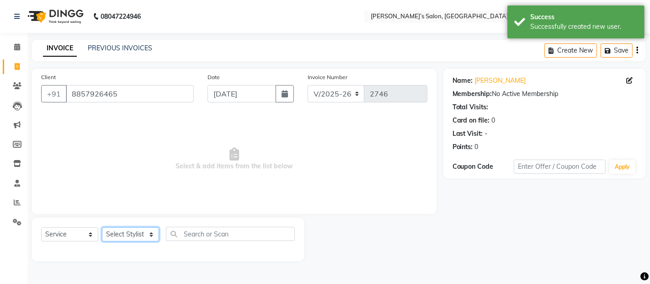
click at [139, 235] on select "Select Stylist [PERSON_NAME] [PERSON_NAME] Akshay [PERSON_NAME] ANAS [PERSON_NA…" at bounding box center [130, 234] width 57 height 14
select select "46161"
click at [102, 227] on select "Select Stylist [PERSON_NAME] [PERSON_NAME] Akshay [PERSON_NAME] ANAS [PERSON_NA…" at bounding box center [130, 234] width 57 height 14
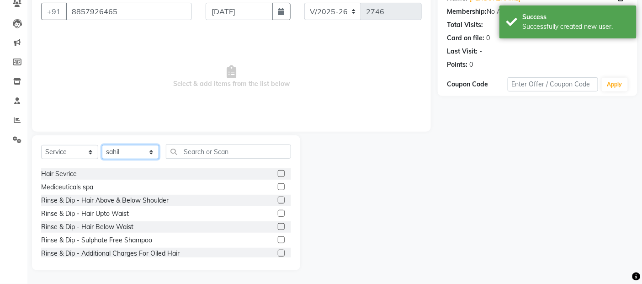
scroll to position [101, 0]
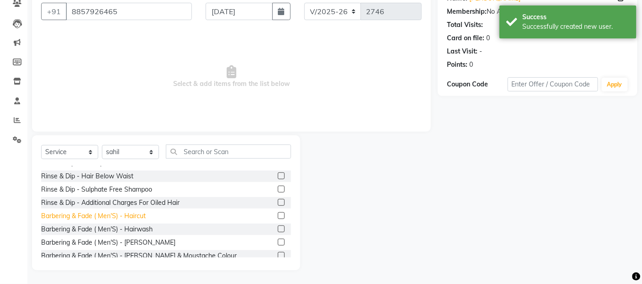
click at [131, 216] on div "Barbering & Fade ( Men'S) - Haircut" at bounding box center [93, 216] width 105 height 10
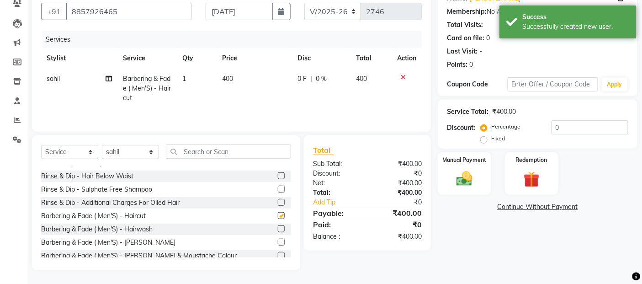
checkbox input "false"
click at [239, 103] on td "400" at bounding box center [254, 89] width 75 height 40
select select "46161"
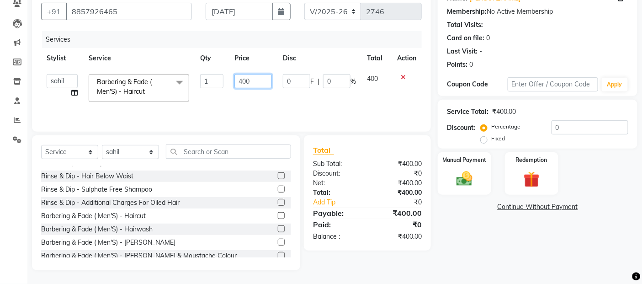
click at [250, 85] on input "400" at bounding box center [252, 81] width 37 height 14
type input "4"
type input "350"
click at [467, 176] on img at bounding box center [464, 178] width 27 height 19
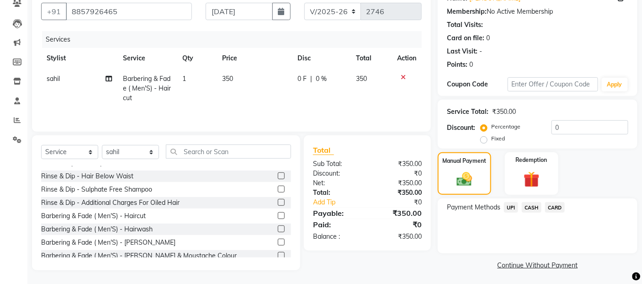
click at [531, 206] on span "CASH" at bounding box center [532, 207] width 20 height 11
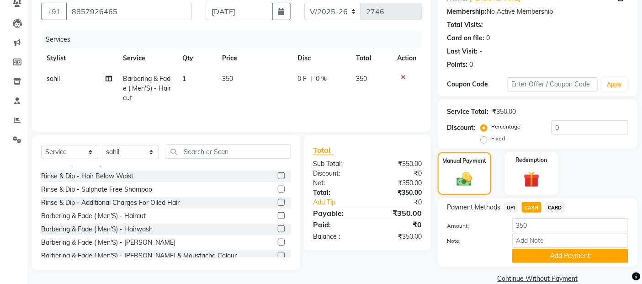
scroll to position [98, 0]
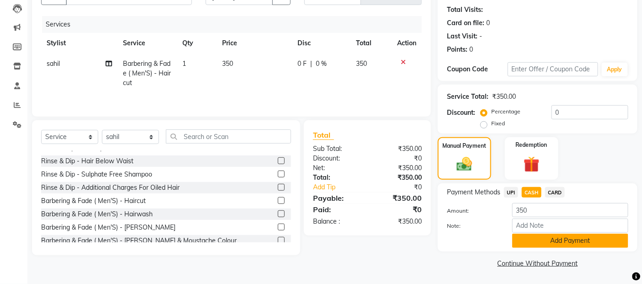
click at [540, 237] on button "Add Payment" at bounding box center [570, 240] width 116 height 14
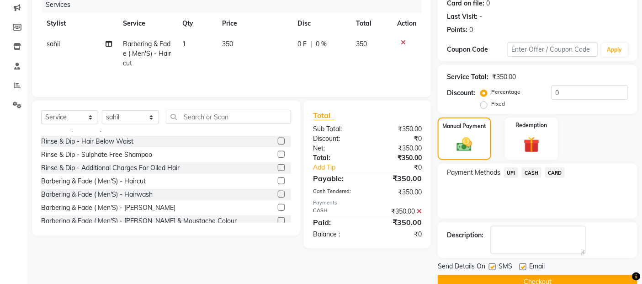
scroll to position [136, 0]
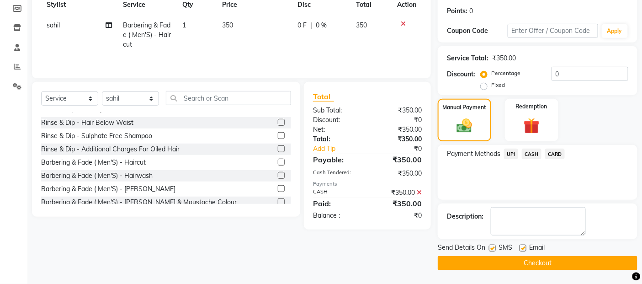
click at [555, 257] on button "Checkout" at bounding box center [538, 263] width 200 height 14
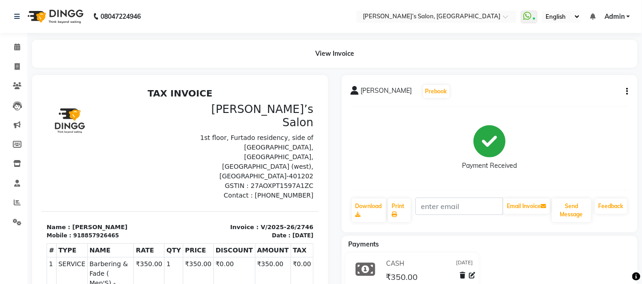
click at [241, 52] on div "View Invoice" at bounding box center [334, 54] width 605 height 28
click at [16, 203] on icon at bounding box center [17, 202] width 7 height 7
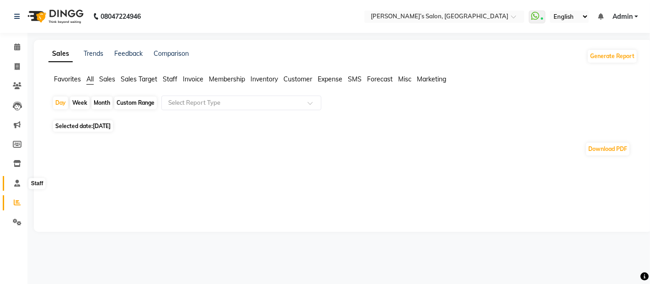
click at [18, 186] on icon at bounding box center [17, 183] width 6 height 7
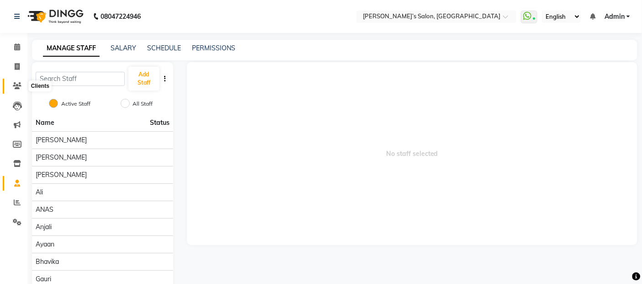
click at [17, 83] on icon at bounding box center [17, 85] width 9 height 7
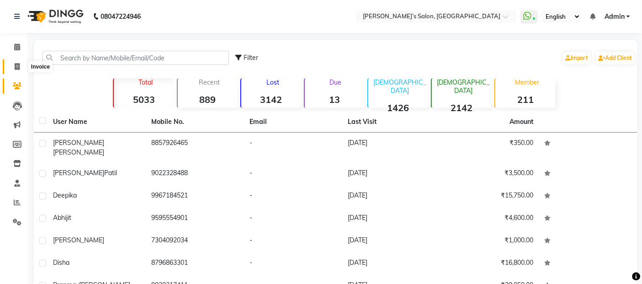
click at [16, 67] on icon at bounding box center [17, 66] width 5 height 7
select select "service"
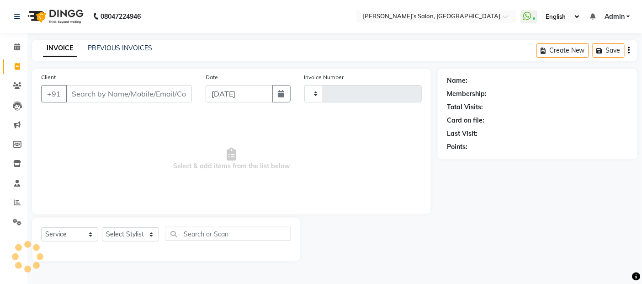
type input "2747"
select select "5150"
click at [115, 95] on input "Client" at bounding box center [130, 93] width 128 height 17
click at [110, 47] on link "PREVIOUS INVOICES" at bounding box center [120, 48] width 64 height 8
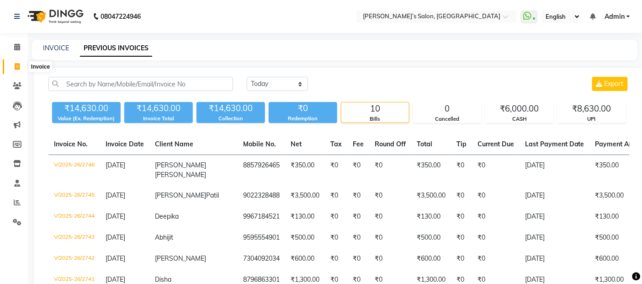
click at [9, 65] on span at bounding box center [17, 67] width 16 height 11
select select "5150"
select select "service"
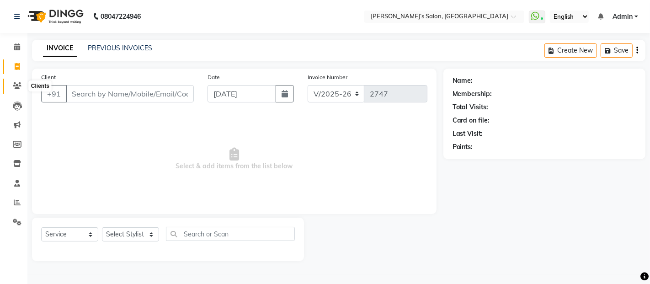
click at [21, 87] on icon at bounding box center [17, 85] width 9 height 7
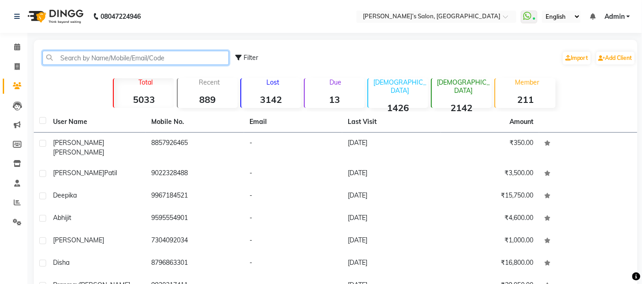
click at [165, 62] on input "text" at bounding box center [135, 58] width 186 height 14
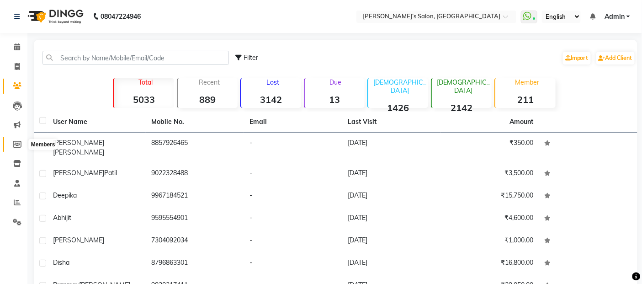
click at [15, 146] on icon at bounding box center [17, 144] width 9 height 7
select select
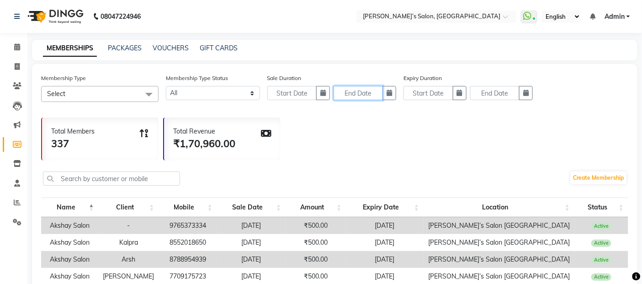
click at [378, 100] on input "text" at bounding box center [357, 93] width 49 height 14
select select "9"
select select "2025"
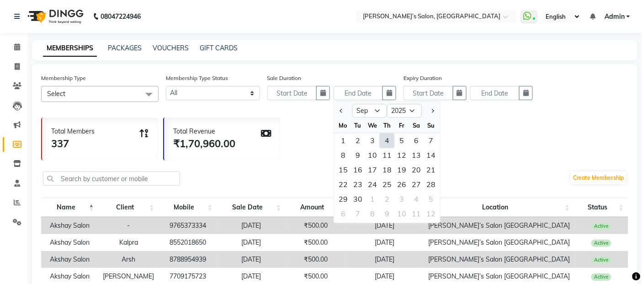
click at [89, 98] on span "Select" at bounding box center [99, 94] width 117 height 16
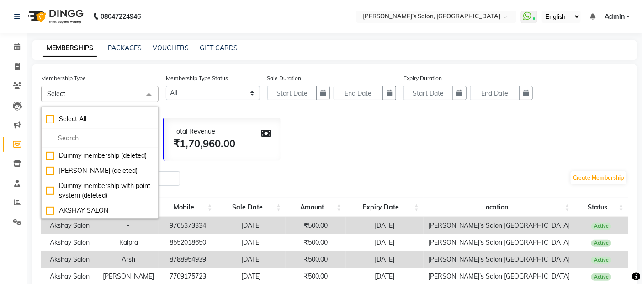
click at [402, 101] on div "Membership Type Select Select All Dummy membership (deleted) [PERSON_NAME] (del…" at bounding box center [334, 91] width 587 height 36
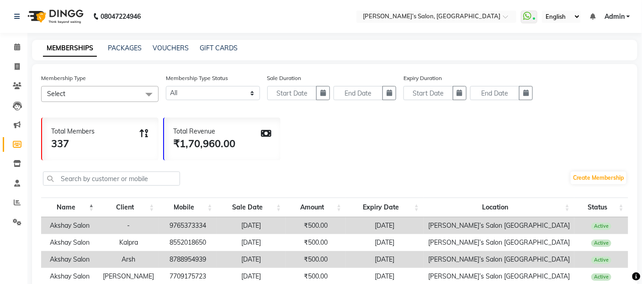
click at [399, 116] on div "Total Members 337 Total Revenue ₹1,70,960.00" at bounding box center [334, 137] width 587 height 48
click at [20, 69] on span at bounding box center [17, 67] width 16 height 11
select select "service"
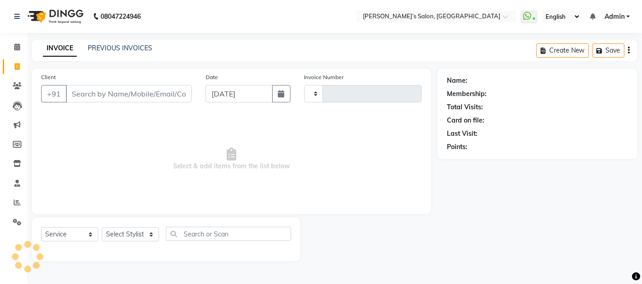
type input "2747"
select select "5150"
click at [92, 90] on input "Client" at bounding box center [130, 93] width 128 height 17
click at [19, 71] on span at bounding box center [17, 67] width 16 height 11
select select "5150"
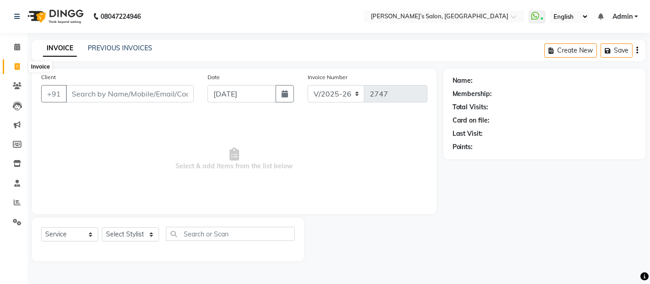
select select "service"
click at [121, 43] on div "PREVIOUS INVOICES" at bounding box center [120, 48] width 64 height 10
click at [120, 96] on input "Client" at bounding box center [130, 93] width 128 height 17
click at [229, 95] on input "[DATE]" at bounding box center [241, 93] width 69 height 17
select select "9"
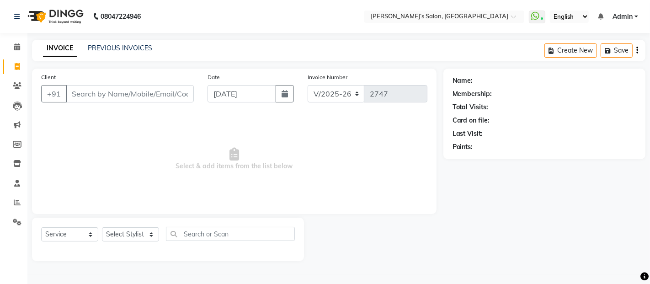
select select "2025"
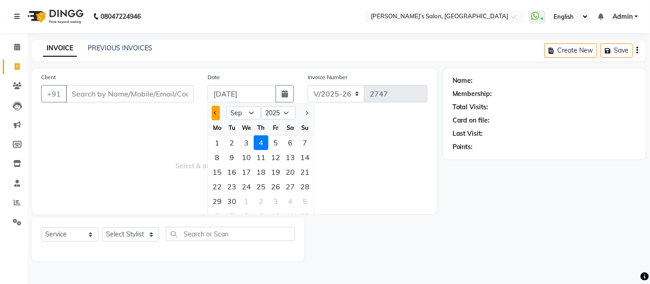
click at [213, 112] on button "Previous month" at bounding box center [215, 113] width 8 height 15
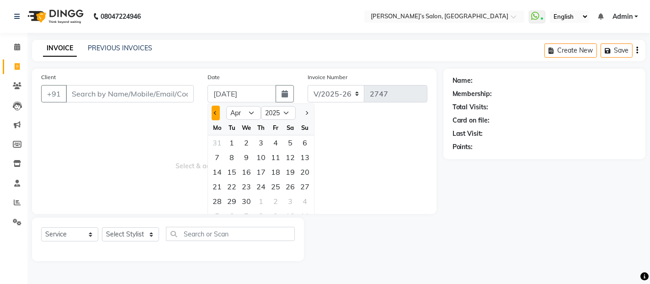
click at [213, 112] on button "Previous month" at bounding box center [215, 113] width 8 height 15
select select "12"
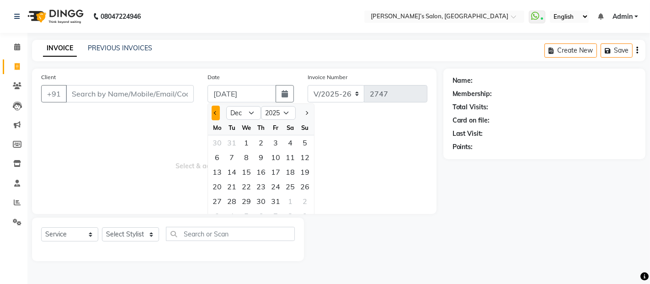
select select "2024"
click at [213, 112] on button "Previous month" at bounding box center [215, 113] width 8 height 15
click at [252, 110] on select "Jan Feb Mar Apr May Jun [DATE] Aug Sep Oct Nov Dec" at bounding box center [243, 113] width 35 height 14
click at [304, 113] on button "Next month" at bounding box center [306, 113] width 8 height 15
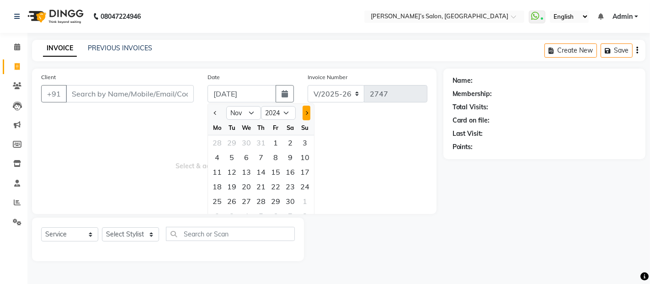
click at [304, 113] on button "Next month" at bounding box center [306, 113] width 8 height 15
select select "12"
click at [303, 135] on div "1" at bounding box center [304, 142] width 15 height 15
type input "[DATE]"
type input "7010"
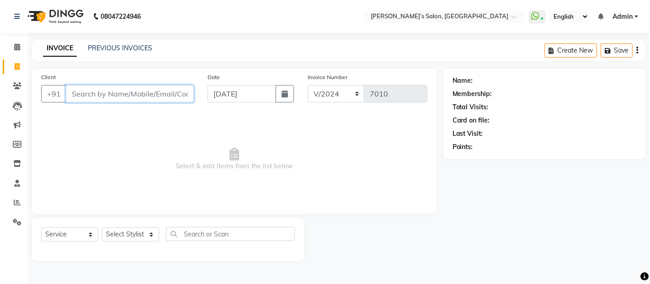
click at [115, 90] on input "Client" at bounding box center [130, 93] width 128 height 17
click at [106, 40] on div "INVOICE PREVIOUS INVOICES Create New Save" at bounding box center [338, 50] width 613 height 21
click at [112, 43] on div "PREVIOUS INVOICES" at bounding box center [120, 48] width 64 height 10
click at [20, 67] on span at bounding box center [17, 67] width 16 height 11
select select "5150"
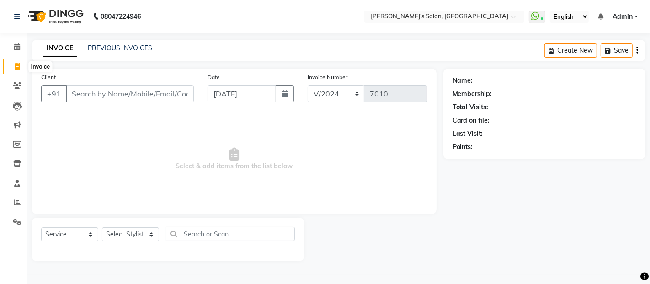
select select "service"
click at [20, 69] on span at bounding box center [17, 67] width 16 height 11
select select "5150"
select select "service"
click at [20, 90] on span at bounding box center [17, 86] width 16 height 11
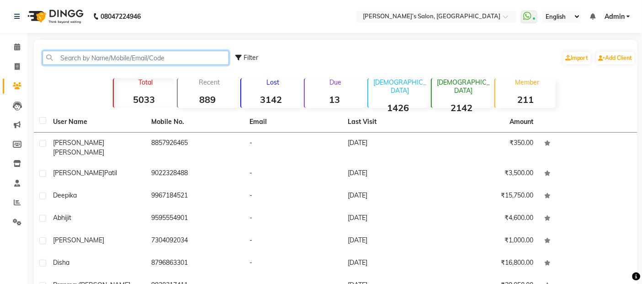
click at [183, 56] on input "text" at bounding box center [135, 58] width 186 height 14
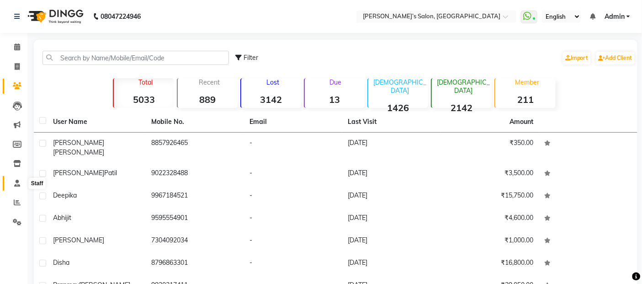
click at [16, 185] on icon at bounding box center [17, 183] width 6 height 7
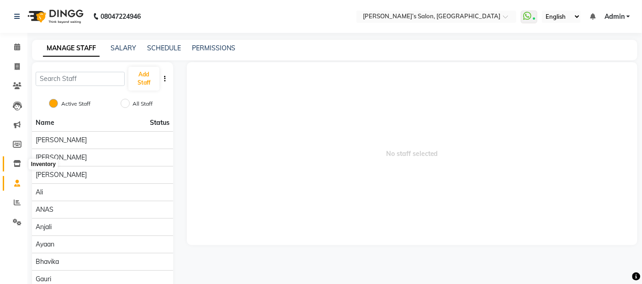
click at [18, 162] on icon at bounding box center [17, 163] width 8 height 7
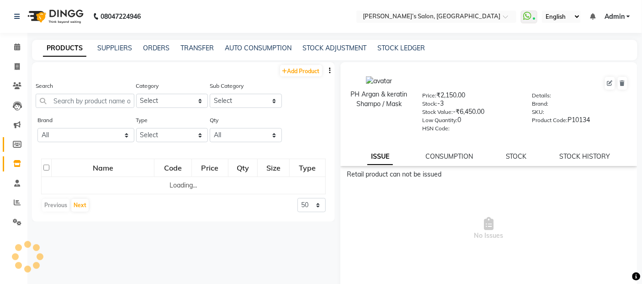
click at [19, 151] on link "Members" at bounding box center [14, 144] width 22 height 15
select select
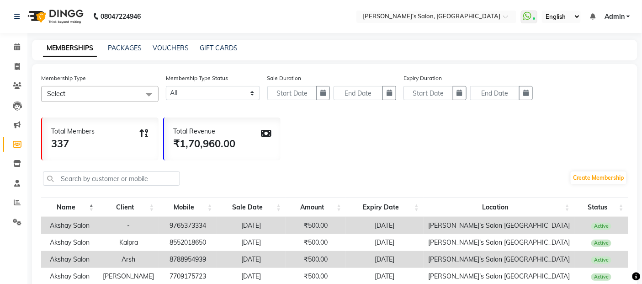
click at [176, 33] on div "08047224946 Select Location × Akshay’s Salon, [GEOGRAPHIC_DATA] West WhatsApp S…" at bounding box center [321, 223] width 642 height 447
click at [14, 63] on span at bounding box center [17, 67] width 16 height 11
select select "5150"
select select "service"
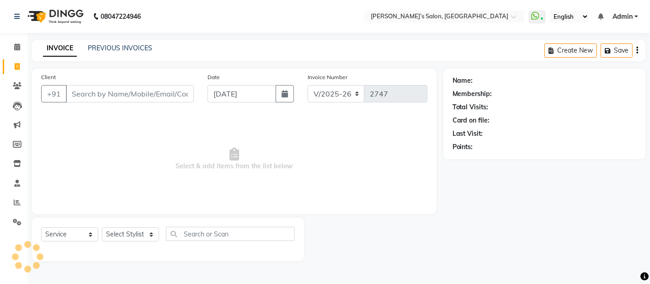
click at [87, 90] on input "Client" at bounding box center [130, 93] width 128 height 17
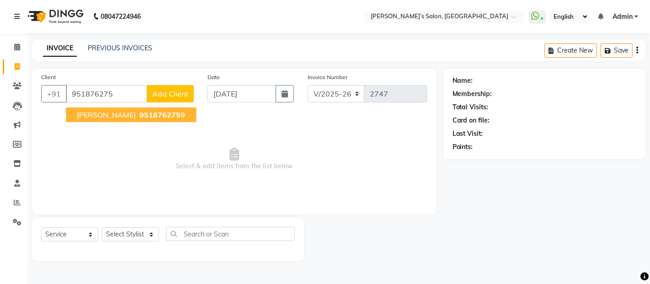
click at [100, 115] on span "[PERSON_NAME]" at bounding box center [106, 114] width 59 height 9
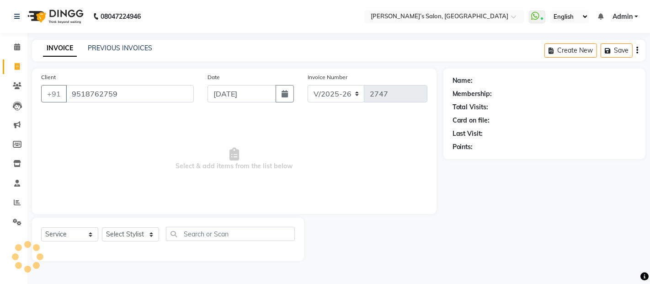
type input "9518762759"
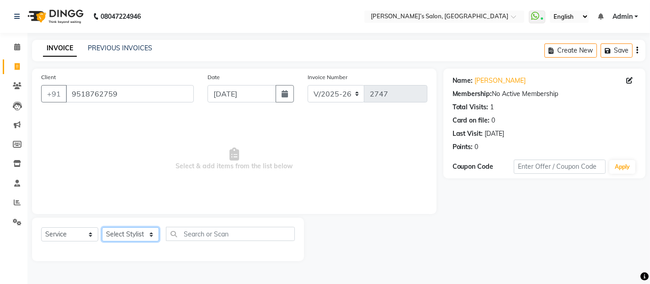
drag, startPoint x: 147, startPoint y: 238, endPoint x: 143, endPoint y: 233, distance: 6.6
click at [147, 238] on select "Select Stylist [PERSON_NAME] [PERSON_NAME] Akshay [PERSON_NAME] ANAS [PERSON_NA…" at bounding box center [130, 234] width 57 height 14
select select "37743"
click at [102, 227] on select "Select Stylist [PERSON_NAME] [PERSON_NAME] Akshay [PERSON_NAME] ANAS [PERSON_NA…" at bounding box center [130, 234] width 57 height 14
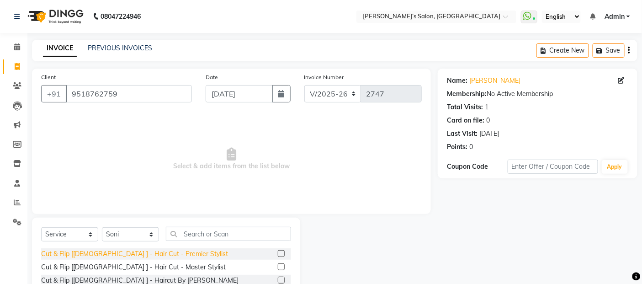
click at [113, 254] on div "Cut & Flip [[DEMOGRAPHIC_DATA] ] - Hair Cut - Premier Stylist" at bounding box center [134, 254] width 187 height 10
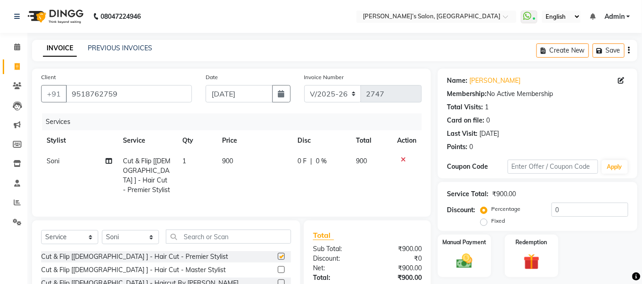
checkbox input "false"
drag, startPoint x: 226, startPoint y: 174, endPoint x: 236, endPoint y: 171, distance: 10.4
click at [227, 174] on td "900" at bounding box center [254, 175] width 75 height 49
select select "37743"
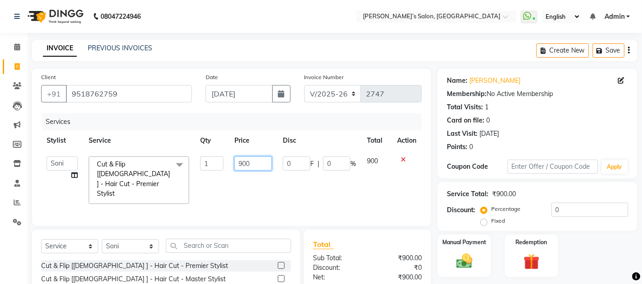
click at [250, 166] on input "900" at bounding box center [252, 163] width 37 height 14
type input "9"
type input "950"
click at [472, 254] on img at bounding box center [464, 260] width 27 height 19
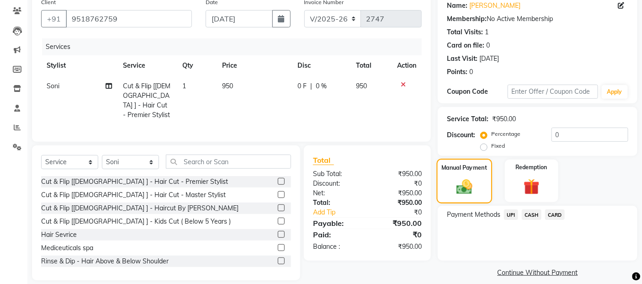
scroll to position [84, 0]
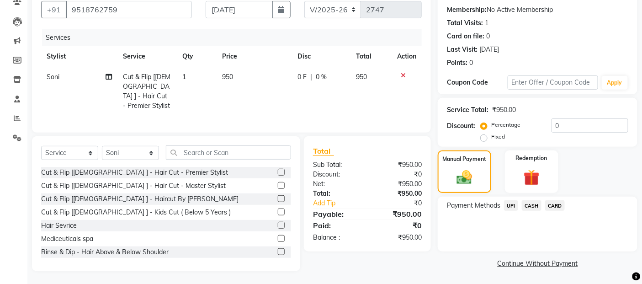
click at [509, 203] on span "UPI" at bounding box center [511, 205] width 14 height 11
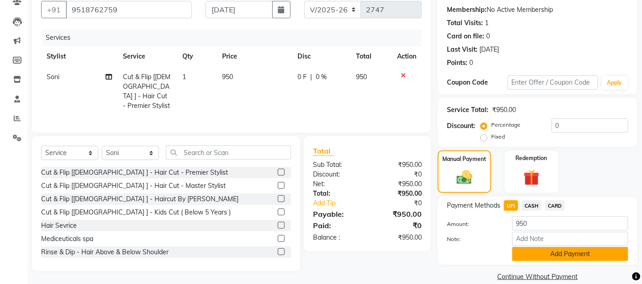
click at [601, 250] on button "Add Payment" at bounding box center [570, 254] width 116 height 14
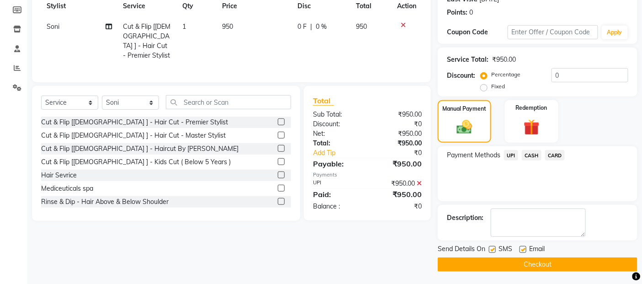
scroll to position [135, 0]
click at [596, 259] on button "Checkout" at bounding box center [538, 264] width 200 height 14
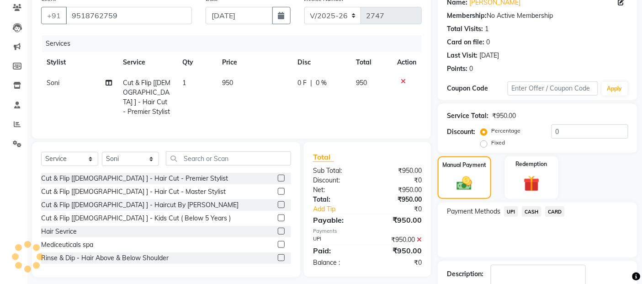
scroll to position [0, 0]
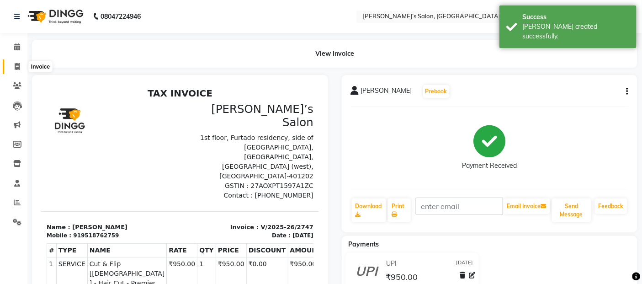
click at [12, 68] on span at bounding box center [17, 67] width 16 height 11
select select "5150"
select select "service"
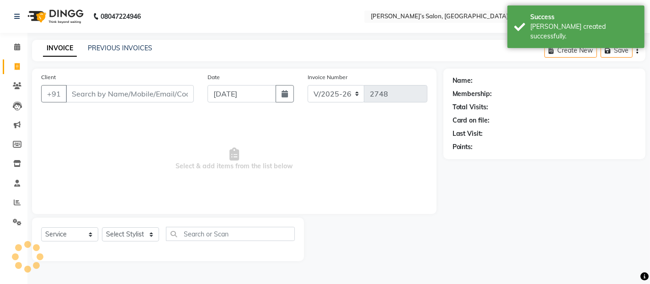
drag, startPoint x: 12, startPoint y: 68, endPoint x: 97, endPoint y: 88, distance: 87.4
click at [97, 88] on input "Client" at bounding box center [130, 93] width 128 height 17
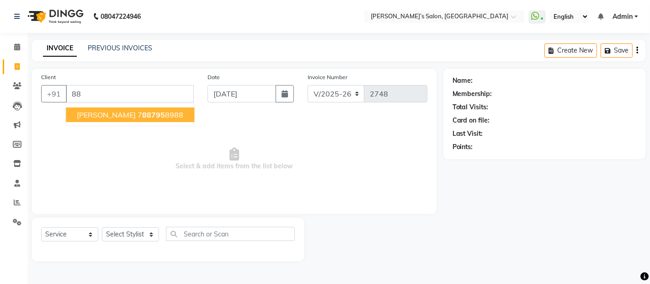
type input "8"
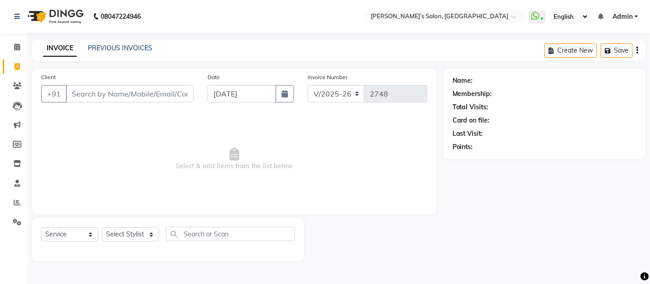
click at [134, 105] on div "Client +91" at bounding box center [117, 90] width 166 height 37
click at [144, 93] on input "Client" at bounding box center [130, 93] width 128 height 17
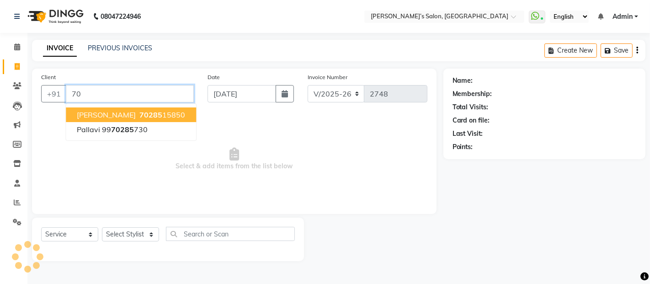
type input "7"
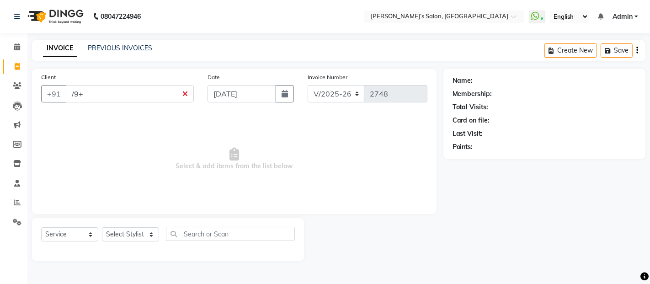
click at [387, 62] on main "INVOICE PREVIOUS INVOICES Create New Save Client +91 /9+ Date [DATE] Invoice Nu…" at bounding box center [338, 157] width 622 height 235
click at [124, 90] on input "/9+" at bounding box center [130, 93] width 128 height 17
type input "/"
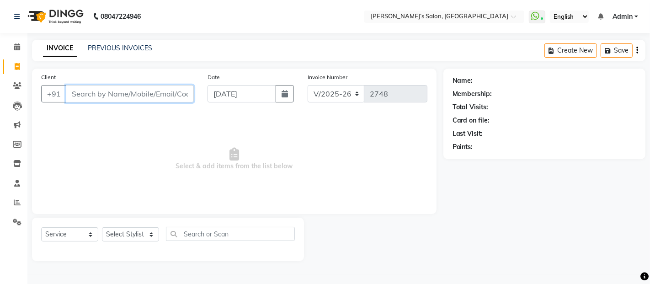
click at [75, 89] on input "Client" at bounding box center [130, 93] width 128 height 17
click at [84, 95] on input "Client" at bounding box center [130, 93] width 128 height 17
click at [164, 97] on input "Client" at bounding box center [130, 93] width 128 height 17
type input "8087703840"
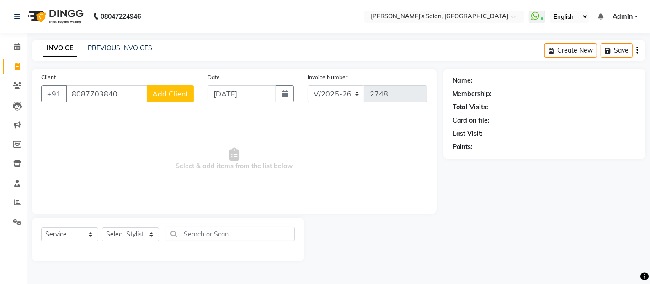
click at [164, 97] on span "Add Client" at bounding box center [170, 93] width 36 height 9
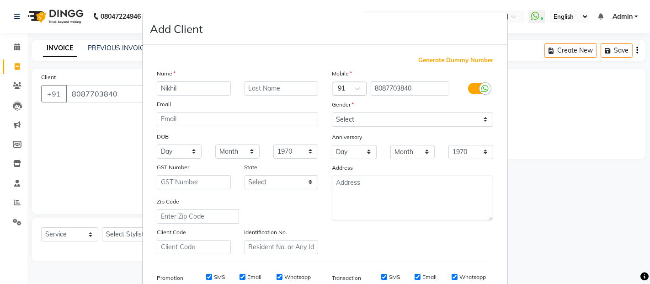
type input "Nikhil"
drag, startPoint x: 478, startPoint y: 115, endPoint x: 429, endPoint y: 126, distance: 49.5
click at [474, 116] on select "Select [DEMOGRAPHIC_DATA] [DEMOGRAPHIC_DATA] Other Prefer Not To Say" at bounding box center [412, 119] width 161 height 14
select select "[DEMOGRAPHIC_DATA]"
click at [332, 112] on select "Select [DEMOGRAPHIC_DATA] [DEMOGRAPHIC_DATA] Other Prefer Not To Say" at bounding box center [412, 119] width 161 height 14
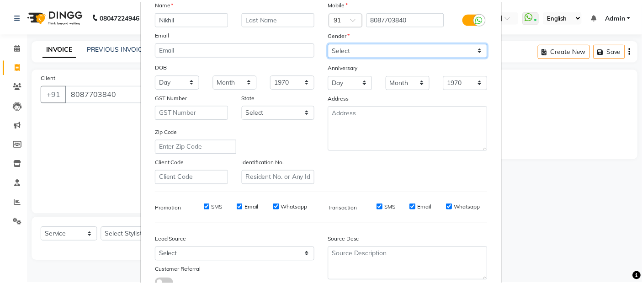
scroll to position [138, 0]
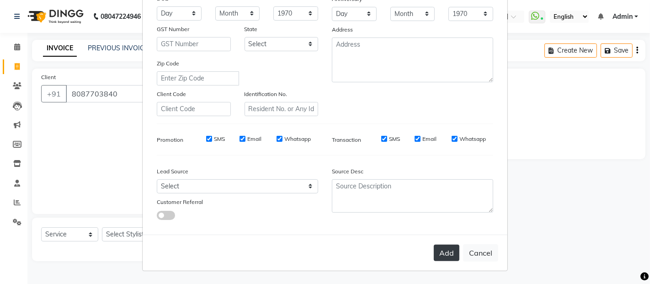
click at [442, 254] on button "Add" at bounding box center [447, 252] width 26 height 16
select select
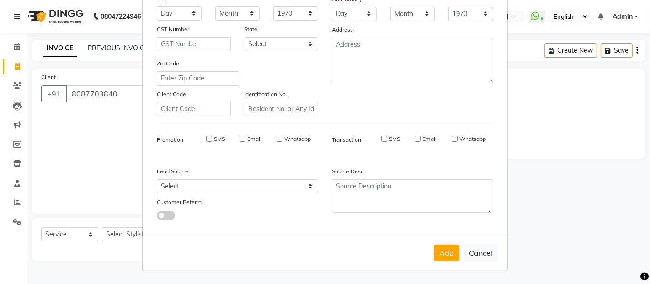
select select
checkbox input "false"
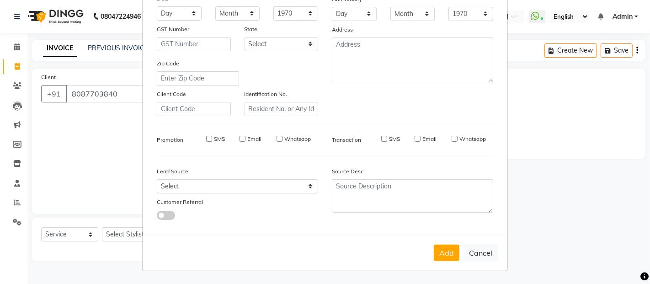
checkbox input "false"
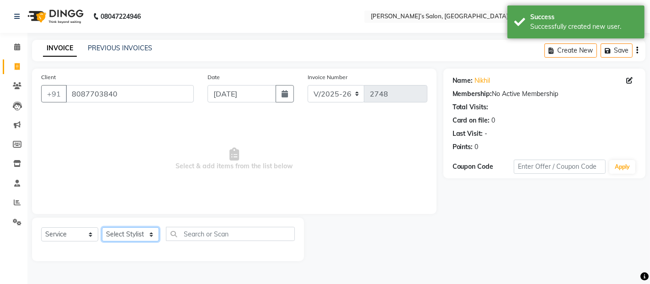
click at [144, 230] on select "Select Stylist [PERSON_NAME] [PERSON_NAME] Akshay [PERSON_NAME] ANAS [PERSON_NA…" at bounding box center [130, 234] width 57 height 14
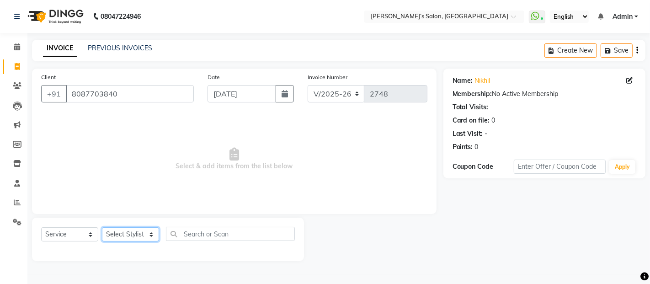
select select "33170"
click at [102, 227] on select "Select Stylist [PERSON_NAME] [PERSON_NAME] Akshay [PERSON_NAME] ANAS [PERSON_NA…" at bounding box center [130, 234] width 57 height 14
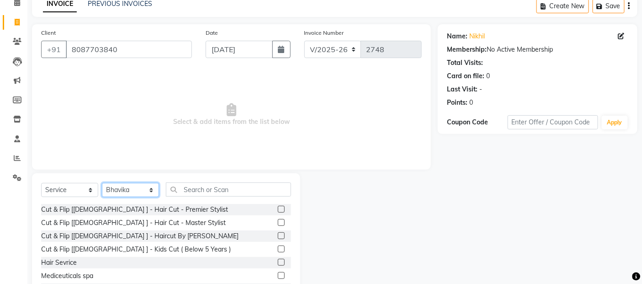
scroll to position [82, 0]
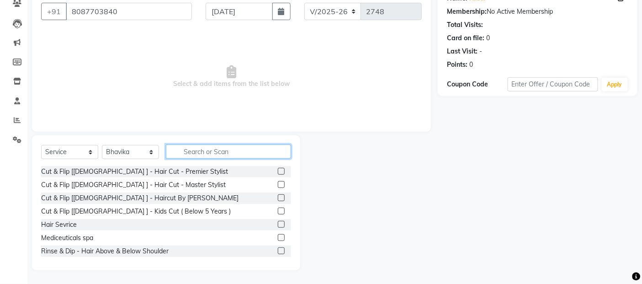
click at [183, 147] on input "text" at bounding box center [228, 151] width 125 height 14
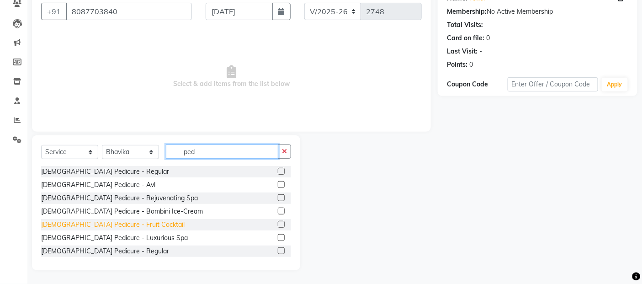
scroll to position [51, 0]
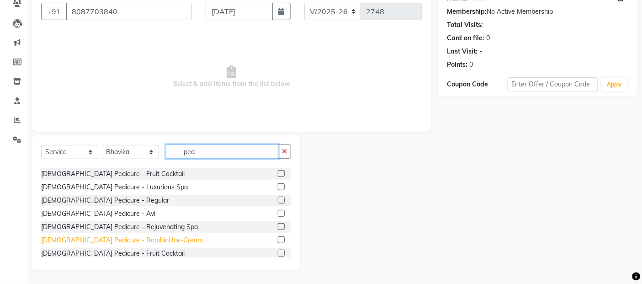
type input "ped"
click at [102, 241] on div "[DEMOGRAPHIC_DATA] Pedicure - Bombini Ice-Cream" at bounding box center [122, 240] width 162 height 10
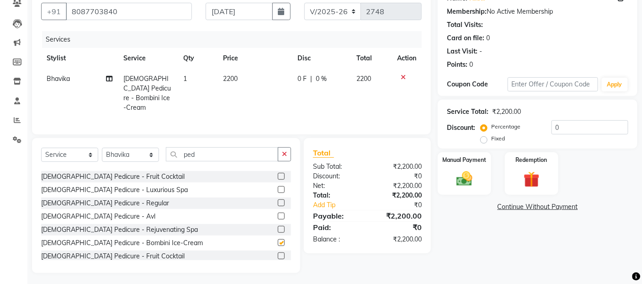
checkbox input "false"
click at [204, 157] on input "ped" at bounding box center [222, 154] width 112 height 14
type input "p"
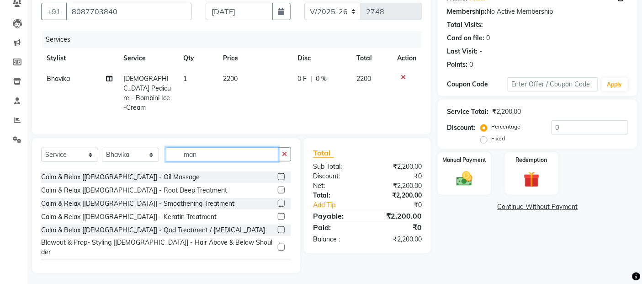
scroll to position [94, 0]
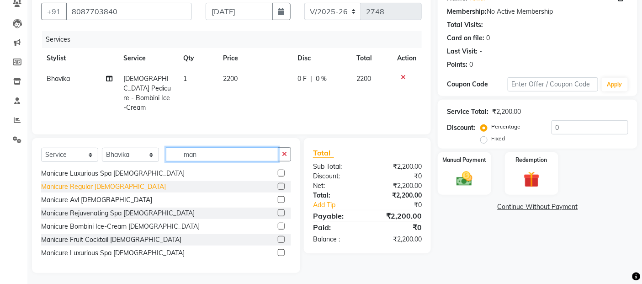
type input "man"
click at [94, 186] on div "Manicure Regular [DEMOGRAPHIC_DATA]" at bounding box center [103, 187] width 125 height 10
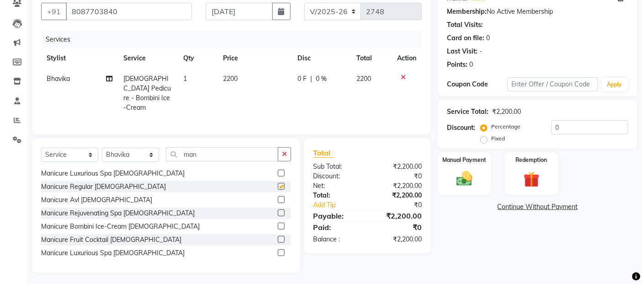
checkbox input "false"
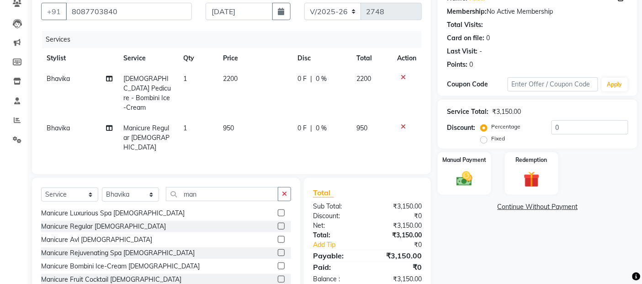
click at [248, 75] on td "2200" at bounding box center [254, 93] width 75 height 49
select select "33170"
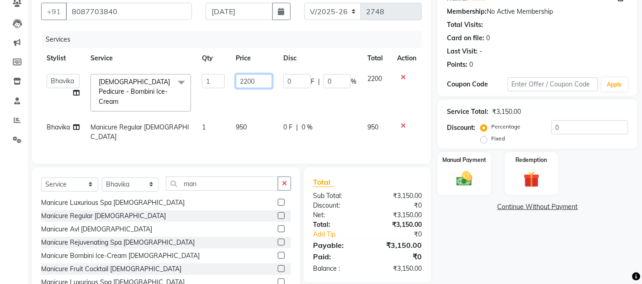
click at [254, 81] on input "2200" at bounding box center [254, 81] width 37 height 14
type input "2350"
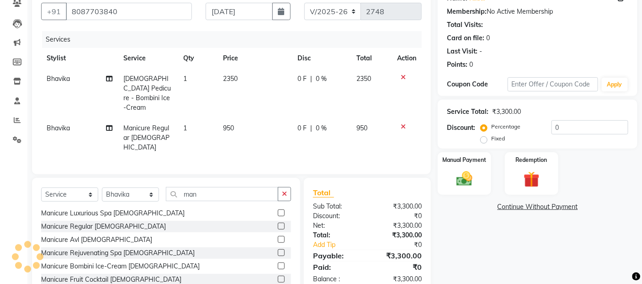
click at [253, 126] on td "950" at bounding box center [254, 138] width 75 height 40
select select "33170"
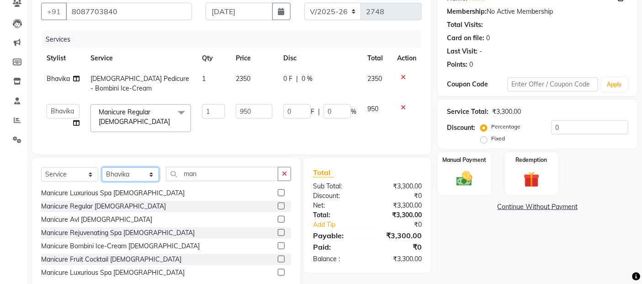
click at [128, 174] on select "Select Stylist [PERSON_NAME] [PERSON_NAME] Akshay [PERSON_NAME] ANAS [PERSON_NA…" at bounding box center [130, 174] width 57 height 14
select select "35044"
click at [102, 171] on select "Select Stylist [PERSON_NAME] [PERSON_NAME] Akshay [PERSON_NAME] ANAS [PERSON_NA…" at bounding box center [130, 174] width 57 height 14
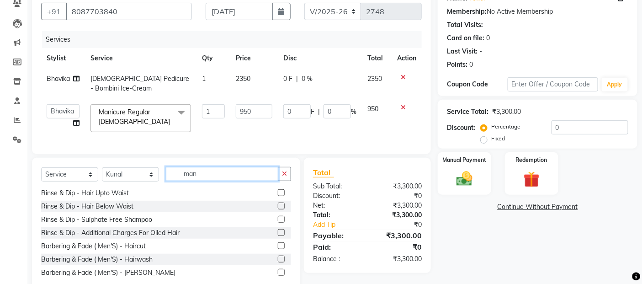
click at [233, 181] on input "man" at bounding box center [222, 174] width 112 height 14
type input "m"
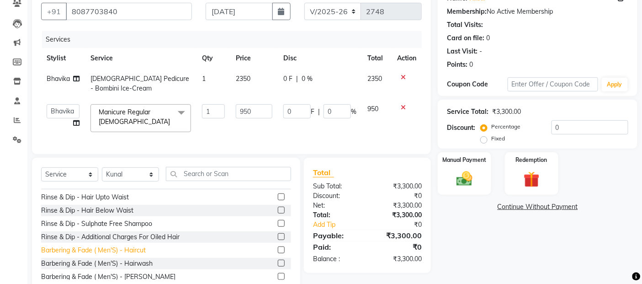
click at [143, 253] on div "Barbering & Fade ( Men'S) - Haircut" at bounding box center [93, 250] width 105 height 10
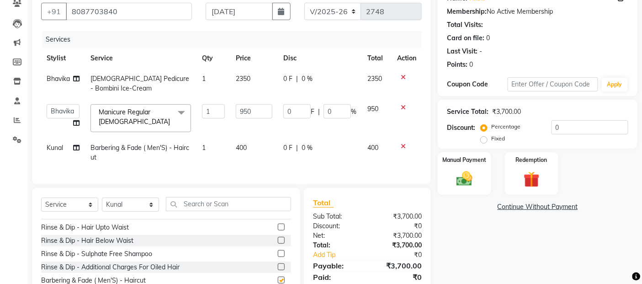
checkbox input "false"
click at [270, 156] on td "400" at bounding box center [254, 152] width 48 height 30
select select "35044"
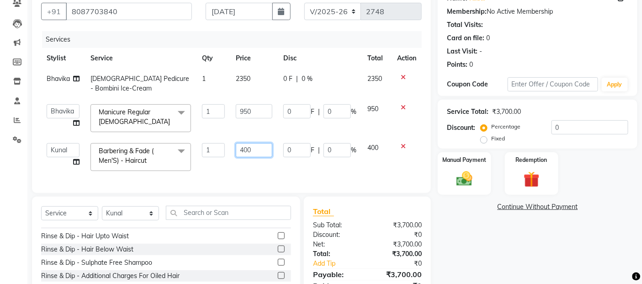
click at [254, 147] on input "400" at bounding box center [254, 150] width 37 height 14
type input "4"
type input "500"
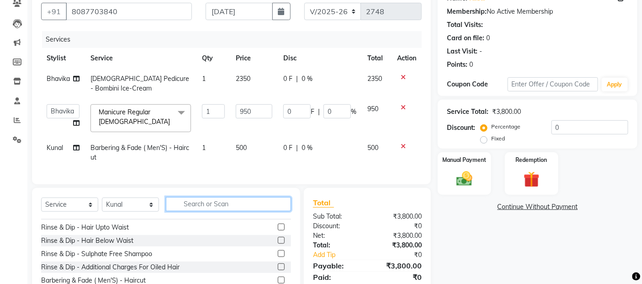
click at [198, 217] on div "Select Service Product Membership Package Voucher Prepaid Gift Card Select Styl…" at bounding box center [166, 207] width 250 height 21
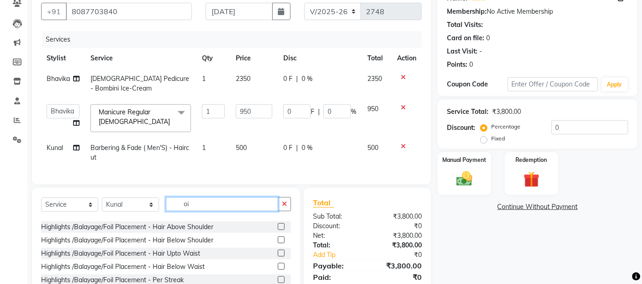
scroll to position [0, 0]
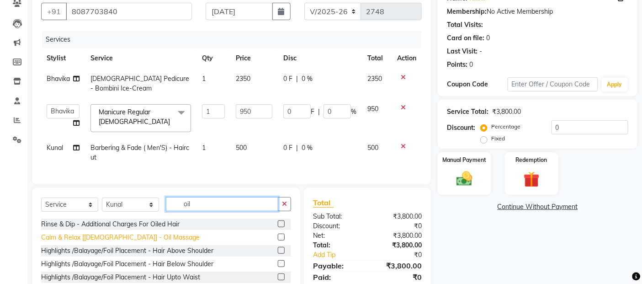
type input "oil"
click at [142, 241] on div "Calm & Relax [[DEMOGRAPHIC_DATA]] - Oil Massage" at bounding box center [120, 238] width 159 height 10
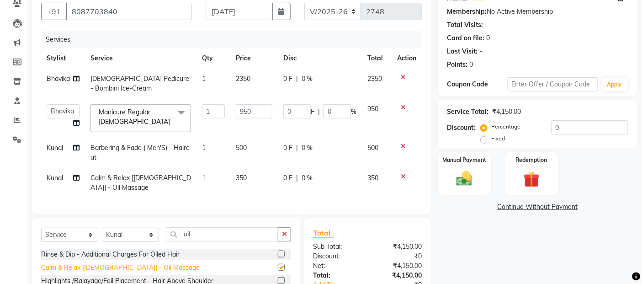
checkbox input "false"
click at [464, 175] on img at bounding box center [464, 178] width 27 height 19
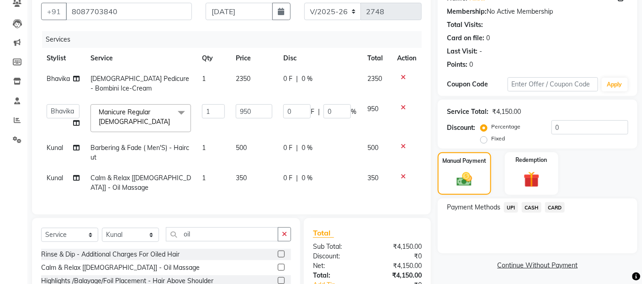
click at [512, 203] on span "UPI" at bounding box center [511, 207] width 14 height 11
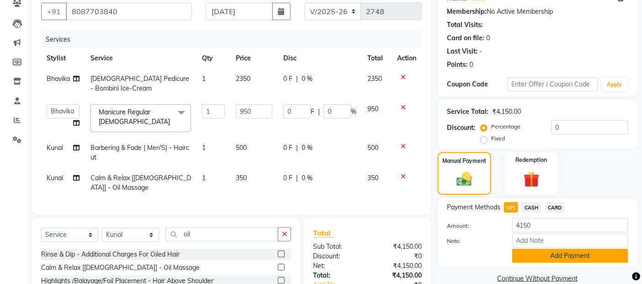
click at [520, 252] on button "Add Payment" at bounding box center [570, 255] width 116 height 14
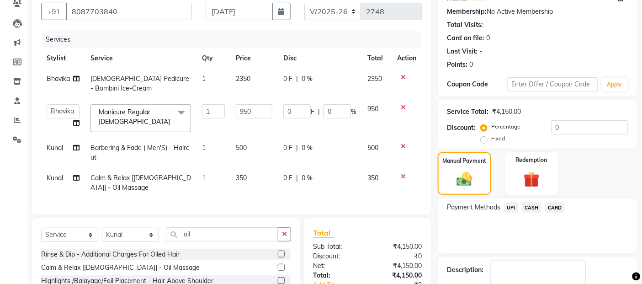
scroll to position [168, 0]
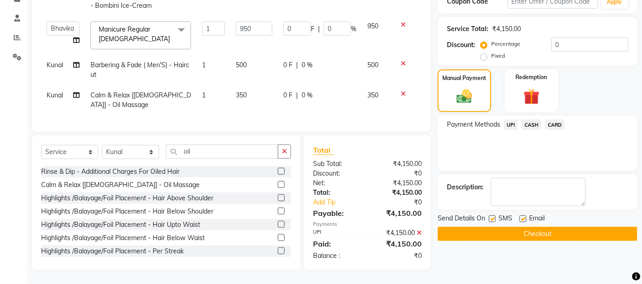
click at [541, 227] on button "Checkout" at bounding box center [538, 234] width 200 height 14
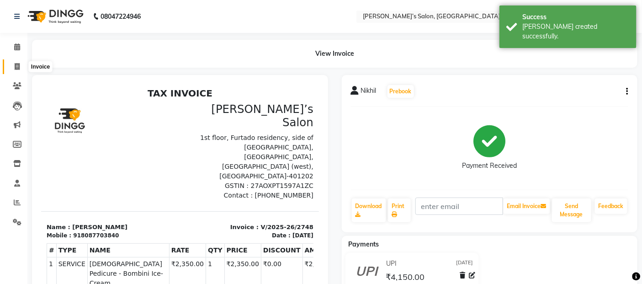
click at [11, 65] on span at bounding box center [17, 67] width 16 height 11
select select "5150"
select select "service"
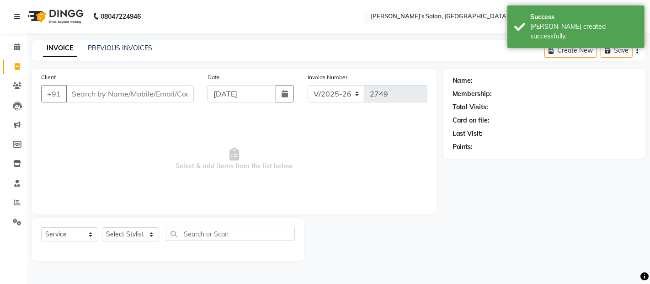
click at [81, 92] on input "Client" at bounding box center [130, 93] width 128 height 17
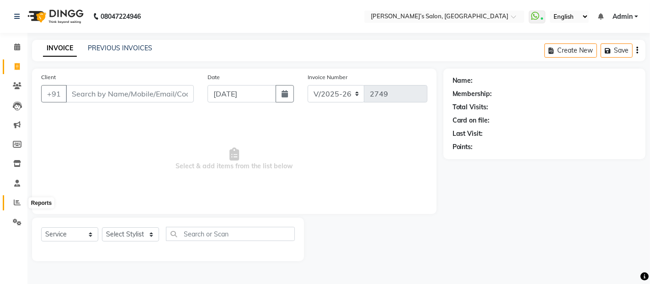
click at [20, 201] on icon at bounding box center [17, 202] width 7 height 7
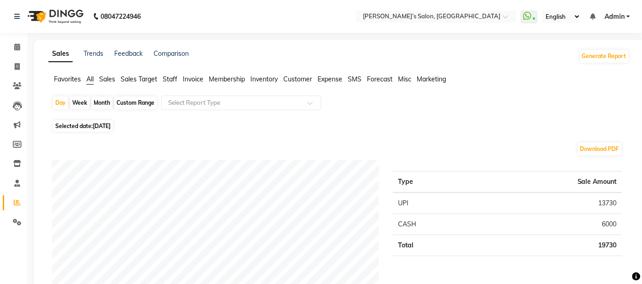
click at [174, 81] on span "Staff" at bounding box center [170, 79] width 15 height 8
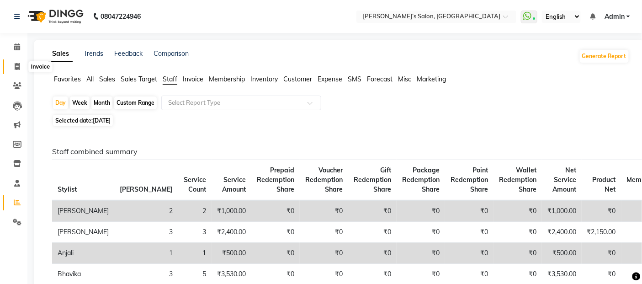
click at [17, 70] on span at bounding box center [17, 67] width 16 height 11
select select "5150"
select select "service"
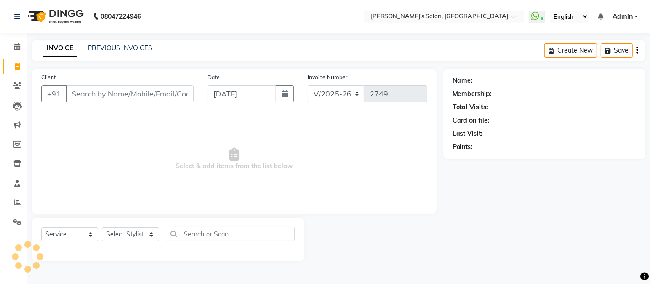
click at [115, 41] on div "INVOICE PREVIOUS INVOICES Create New Save" at bounding box center [338, 50] width 613 height 21
click at [116, 53] on div "INVOICE PREVIOUS INVOICES" at bounding box center [97, 48] width 131 height 11
click at [120, 47] on link "PREVIOUS INVOICES" at bounding box center [120, 48] width 64 height 8
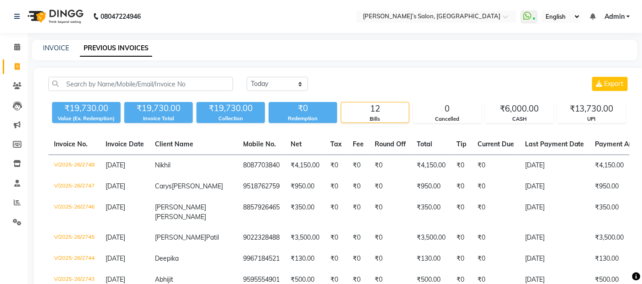
click at [16, 76] on li "Clients" at bounding box center [13, 86] width 27 height 20
click at [15, 69] on icon at bounding box center [17, 66] width 5 height 7
select select "service"
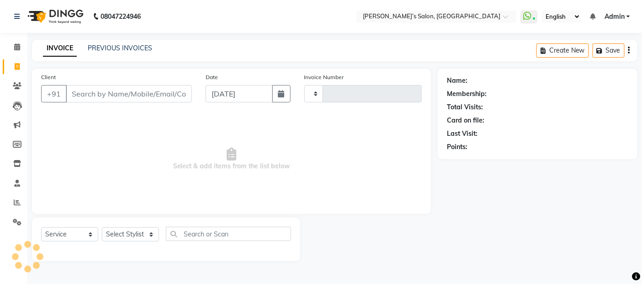
type input "2749"
select select "5150"
click at [101, 49] on link "PREVIOUS INVOICES" at bounding box center [120, 48] width 64 height 8
